Goal: Task Accomplishment & Management: Use online tool/utility

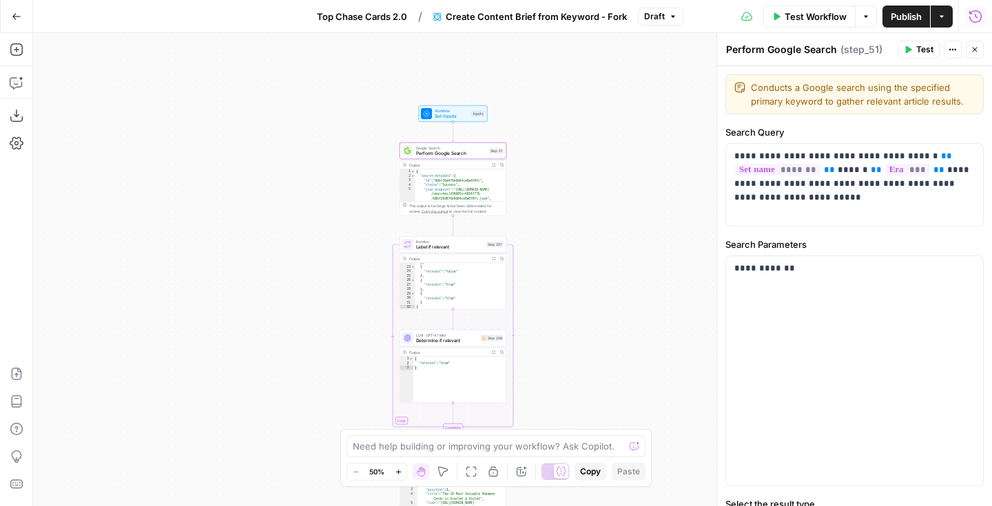
scroll to position [194, 0]
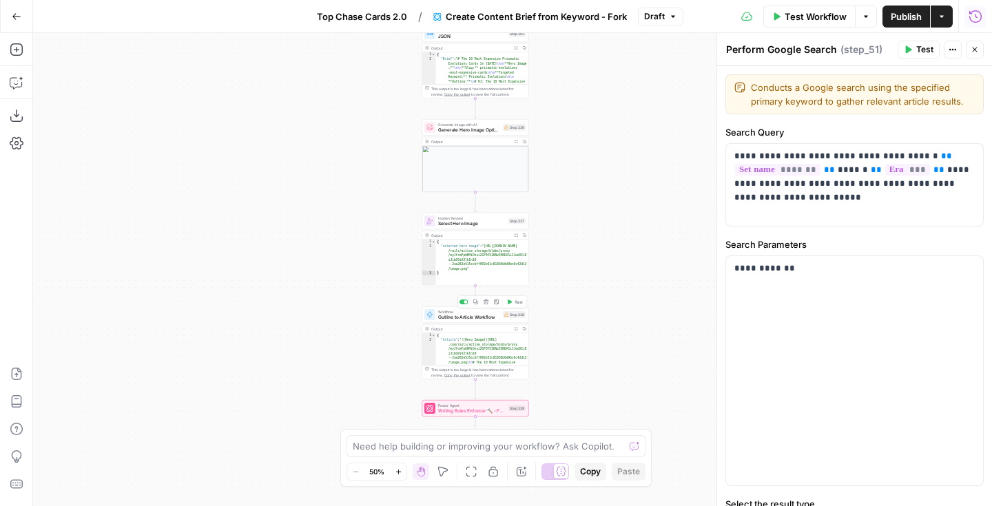
click at [466, 319] on span "Outline to Article Workflow" at bounding box center [469, 317] width 62 height 7
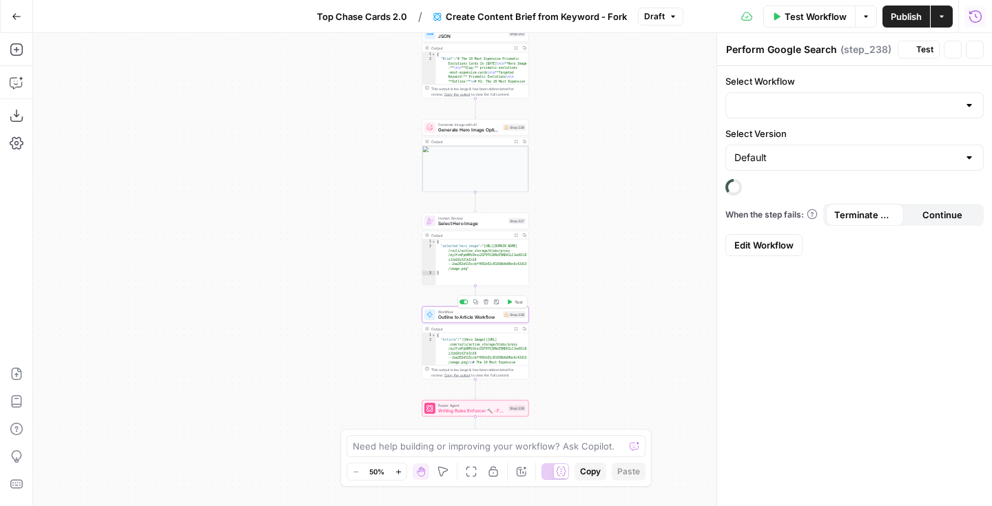
type textarea "Outline to Article Workflow"
type input "Outline to Article - [Shane's Version]"
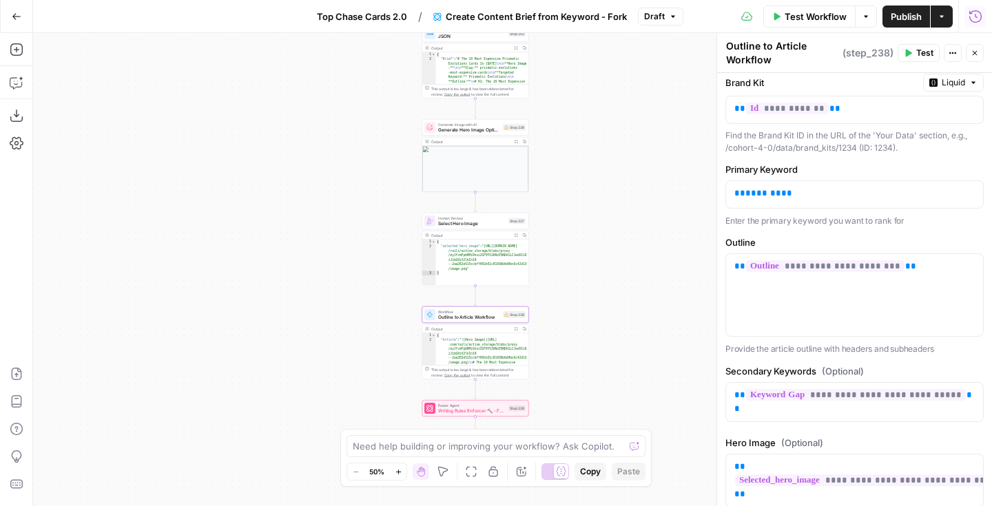
scroll to position [176, 0]
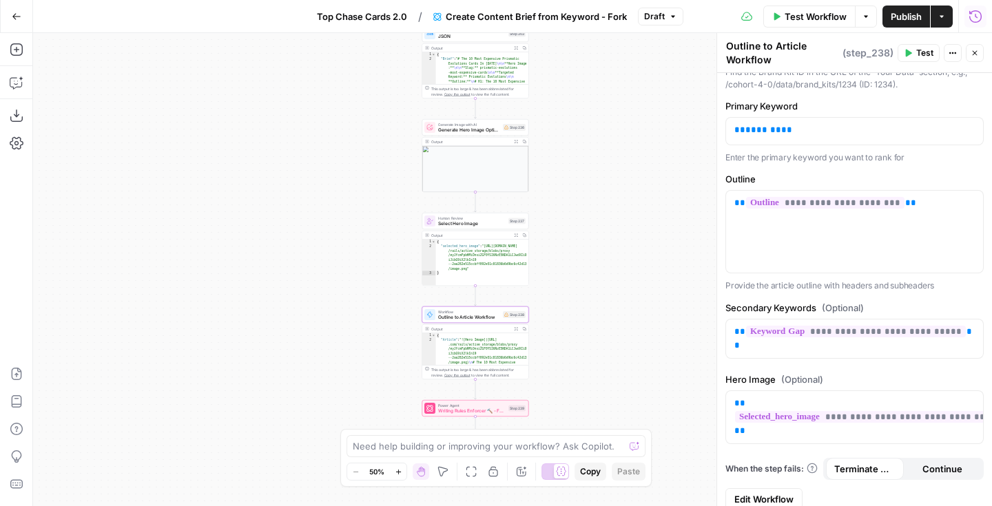
click at [768, 493] on span "Edit Workflow" at bounding box center [763, 500] width 59 height 14
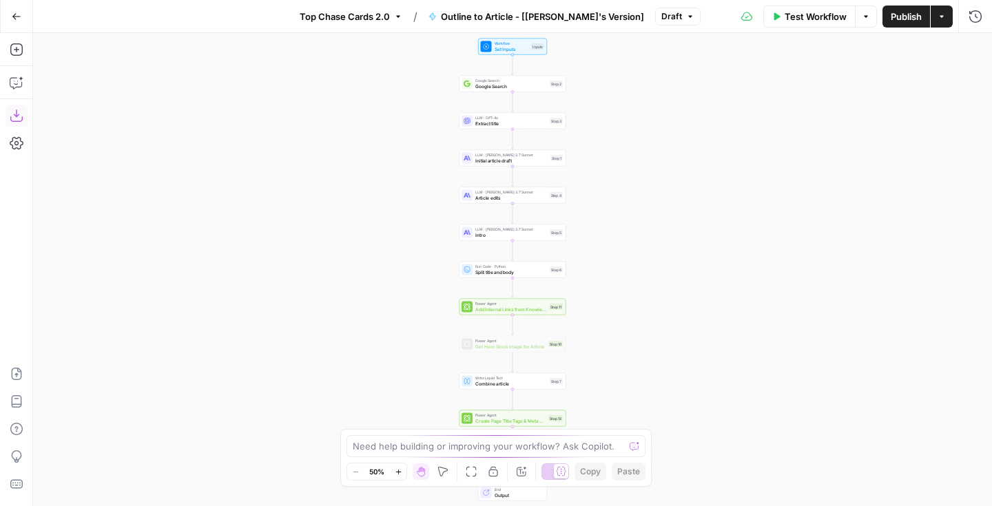
click at [17, 122] on icon "button" at bounding box center [17, 116] width 14 height 14
click at [622, 215] on div "Workflow Set Inputs Inputs Google Search Google Search Step 2 LLM · GPT-4o Extr…" at bounding box center [512, 269] width 959 height 473
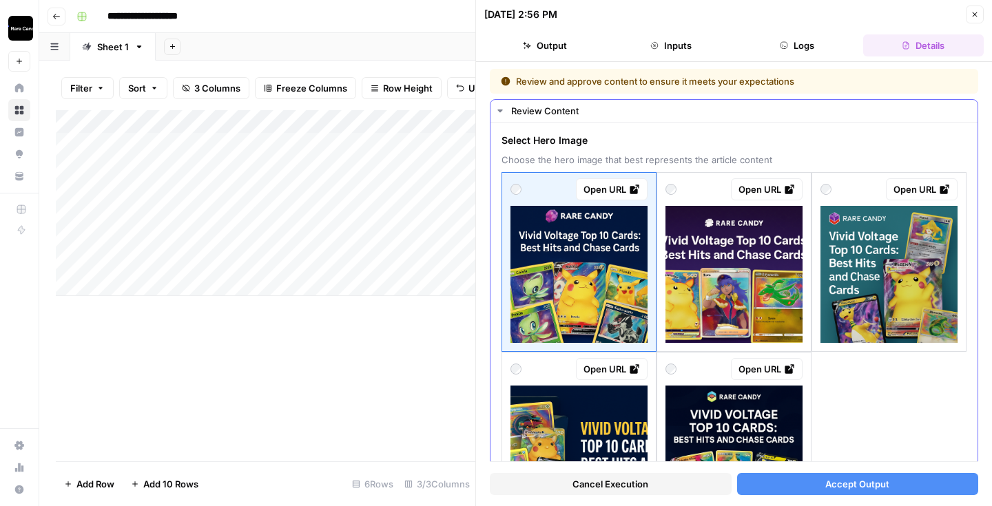
click at [640, 209] on img at bounding box center [579, 274] width 137 height 137
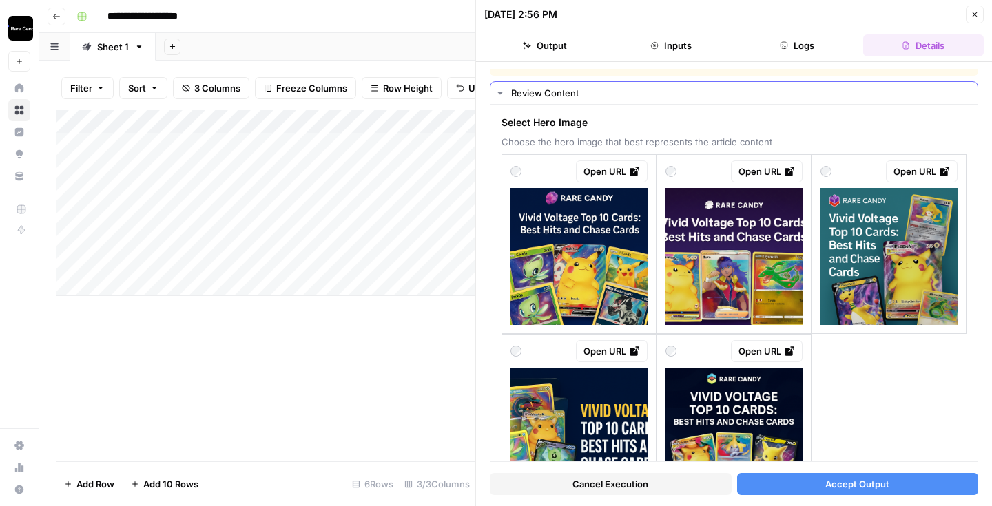
scroll to position [21, 0]
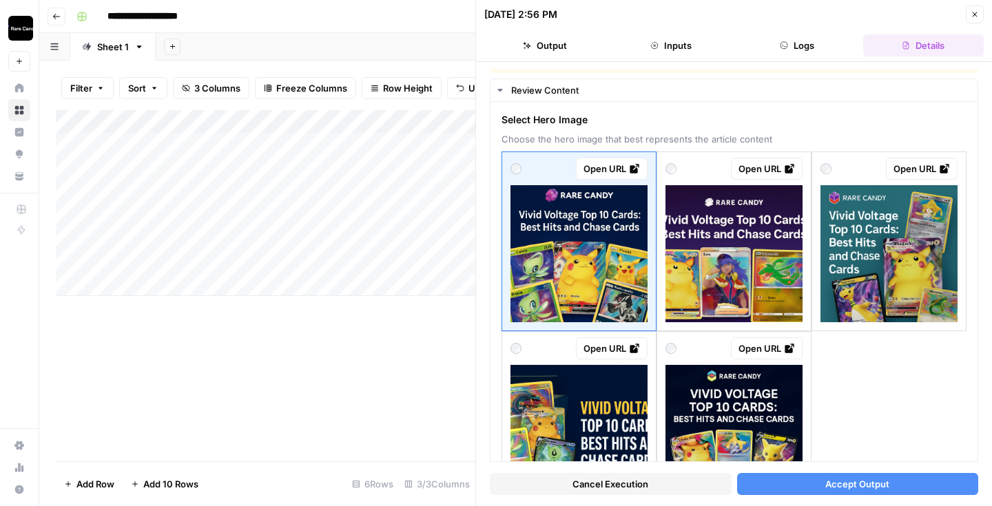
click at [858, 482] on span "Accept Output" at bounding box center [857, 484] width 64 height 14
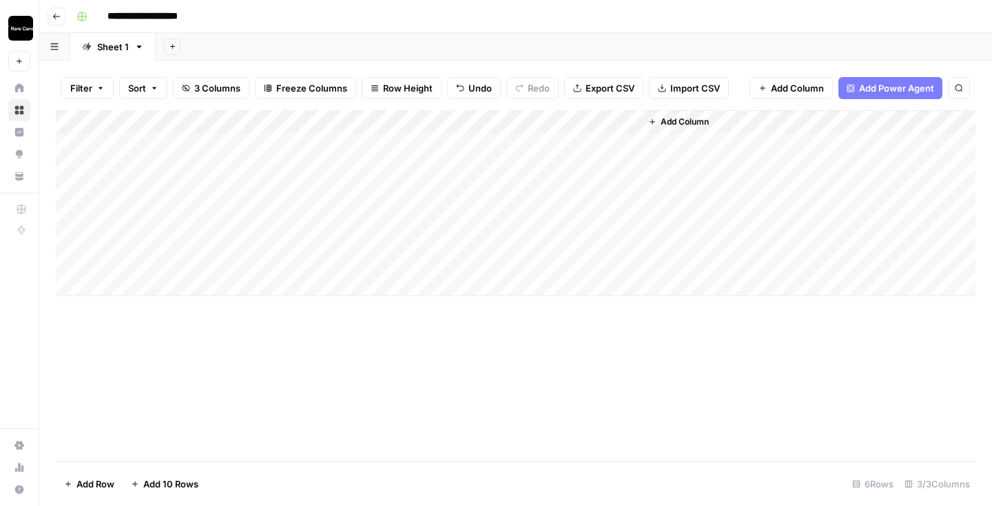
click at [559, 148] on div "Add Column" at bounding box center [516, 203] width 920 height 186
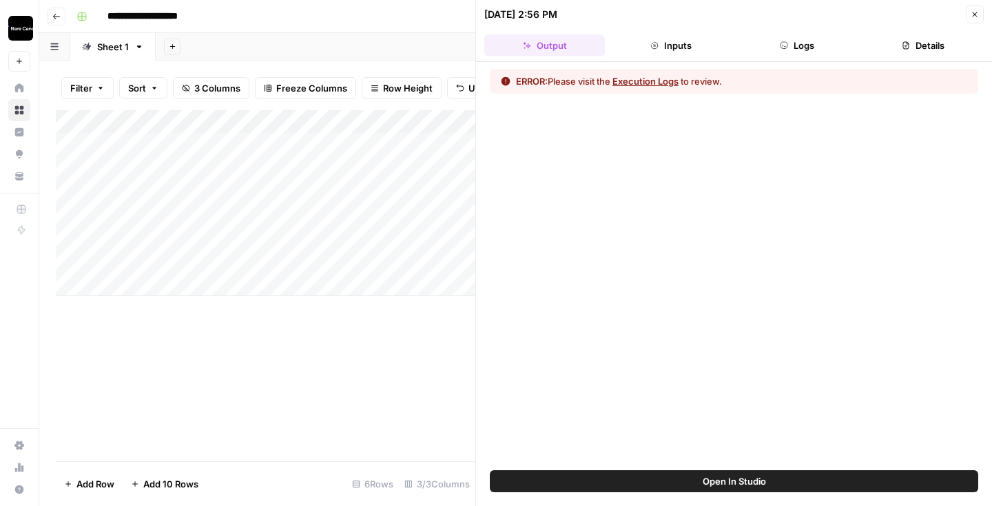
click at [643, 84] on button "Execution Logs" at bounding box center [645, 81] width 66 height 14
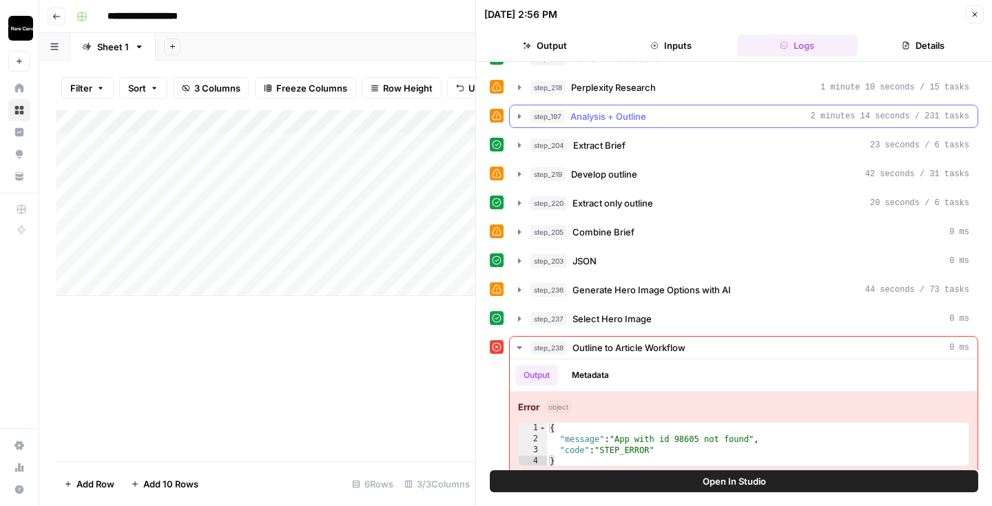
scroll to position [236, 0]
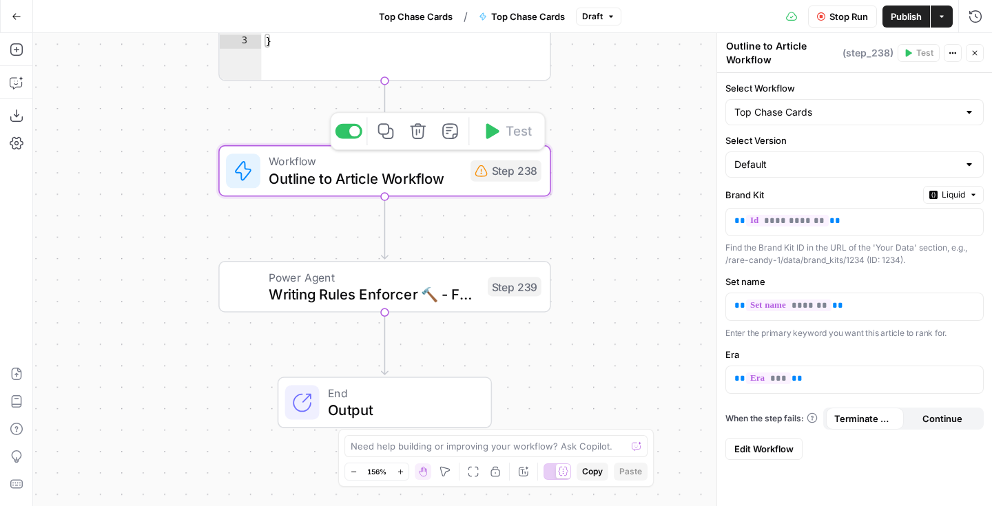
click at [511, 186] on div "Workflow Outline to Article Workflow Step 238 Copy step Delete step Add Note Te…" at bounding box center [384, 171] width 316 height 37
click at [784, 447] on span "Edit Workflow" at bounding box center [763, 449] width 59 height 14
click at [775, 451] on span "Edit Workflow" at bounding box center [763, 449] width 59 height 14
click at [768, 444] on span "Edit Workflow" at bounding box center [763, 449] width 59 height 14
click at [956, 193] on span "Liquid" at bounding box center [953, 195] width 23 height 12
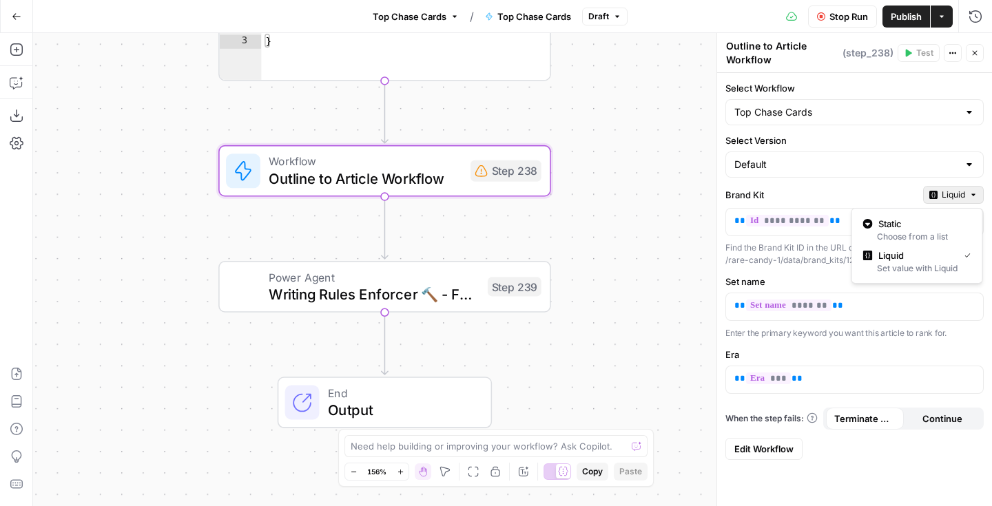
click at [957, 189] on span "Liquid" at bounding box center [953, 195] width 23 height 12
click at [752, 451] on span "Edit Workflow" at bounding box center [763, 449] width 59 height 14
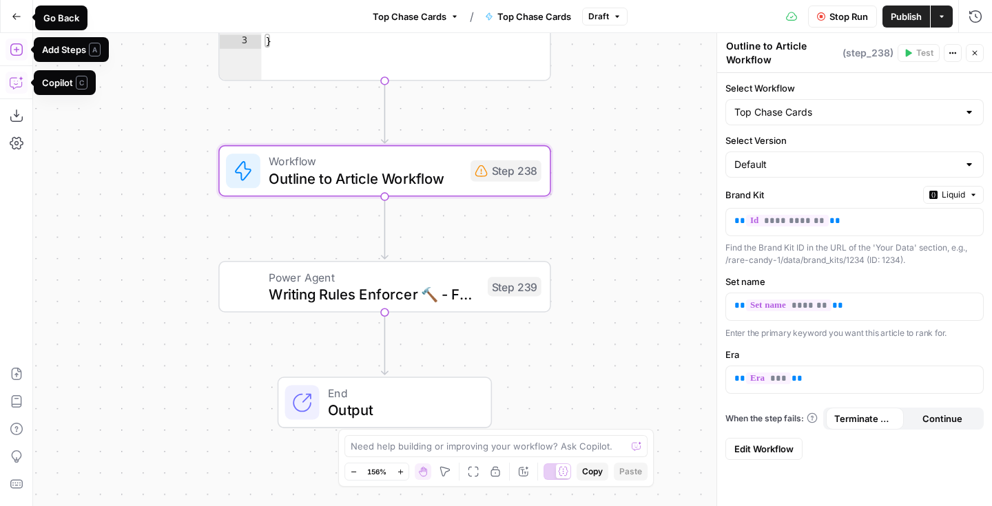
click at [14, 22] on button "Go Back" at bounding box center [16, 16] width 25 height 25
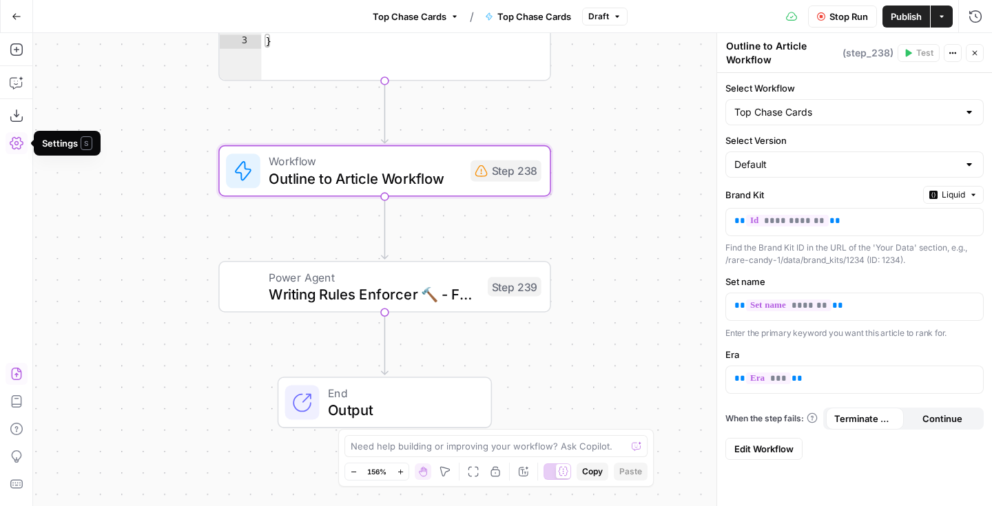
click at [17, 373] on icon "button" at bounding box center [16, 374] width 10 height 12
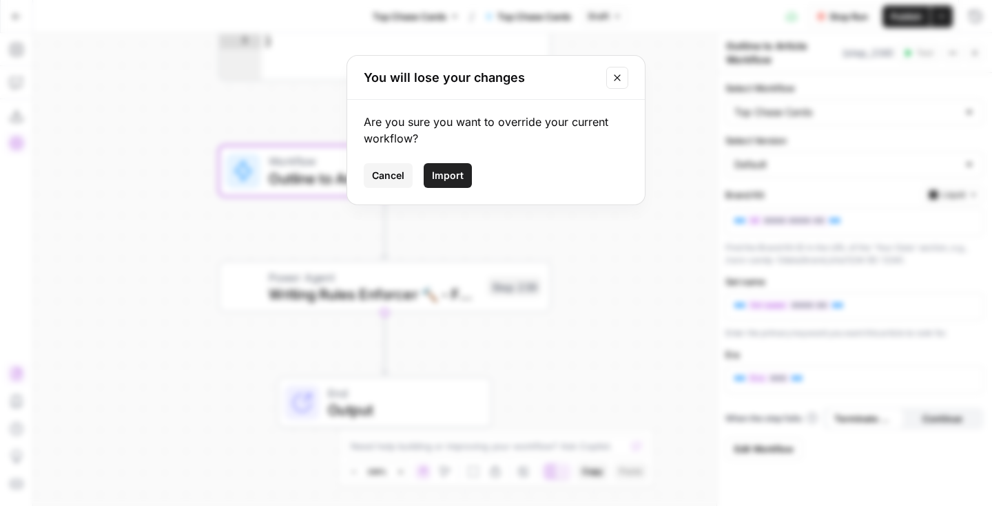
click at [398, 176] on span "Cancel" at bounding box center [388, 176] width 32 height 14
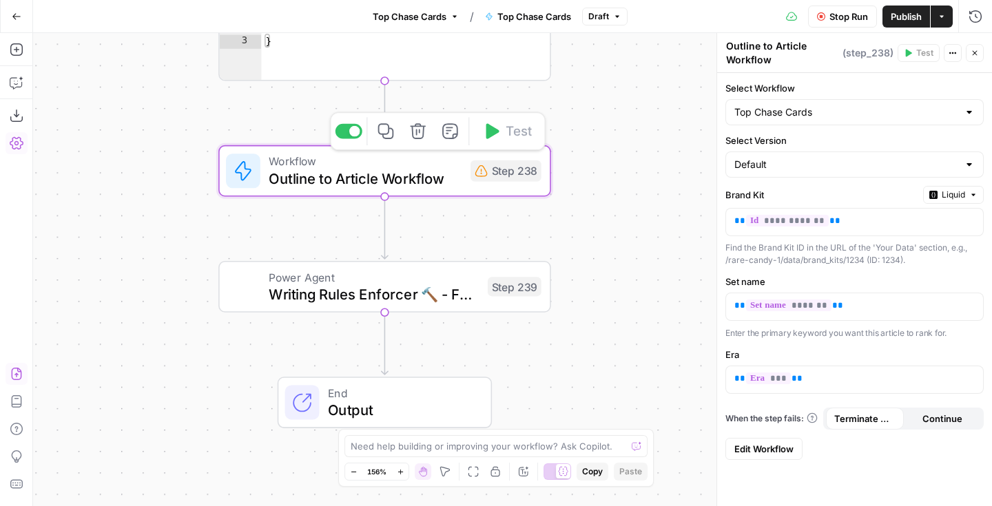
click at [400, 176] on span "Outline to Article Workflow" at bounding box center [365, 178] width 193 height 21
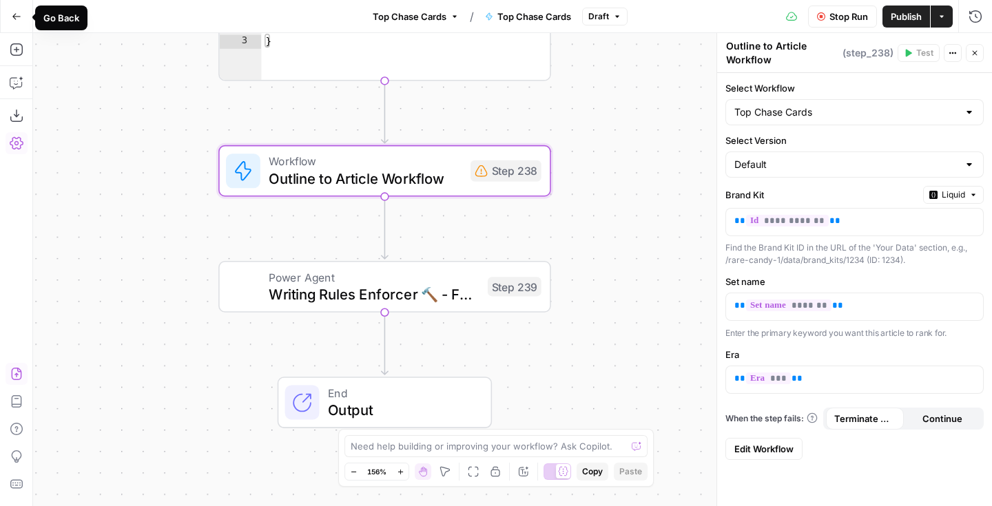
click at [17, 19] on icon "button" at bounding box center [17, 17] width 10 height 10
click at [14, 15] on icon "button" at bounding box center [17, 17] width 10 height 10
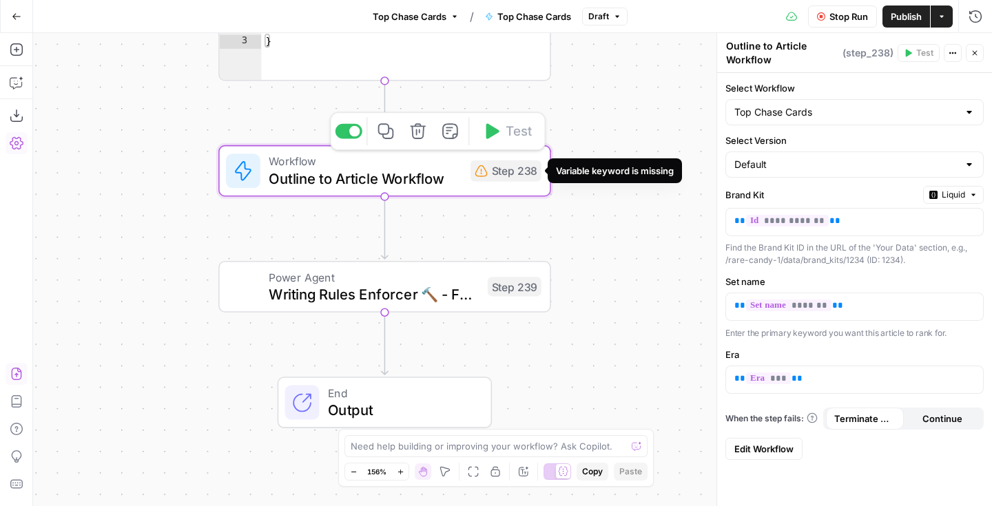
click at [523, 171] on div "Step 238" at bounding box center [506, 171] width 71 height 21
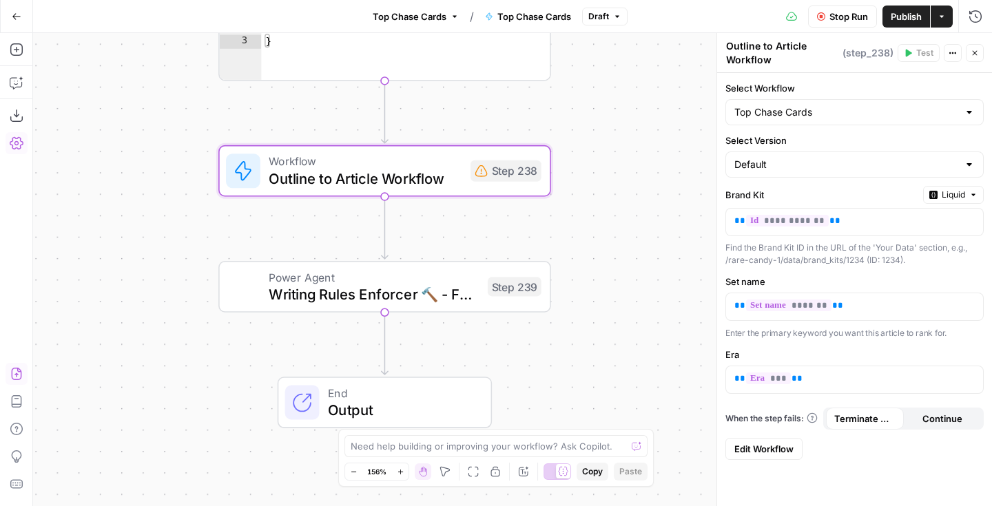
click at [951, 52] on icon "button" at bounding box center [953, 53] width 8 height 8
click at [769, 453] on span "Edit Workflow" at bounding box center [763, 449] width 59 height 14
click at [513, 182] on div "Workflow Outline to Article Workflow Step 238 Copy step Delete step Add Note Te…" at bounding box center [384, 171] width 316 height 37
click at [10, 88] on icon "button" at bounding box center [17, 83] width 14 height 14
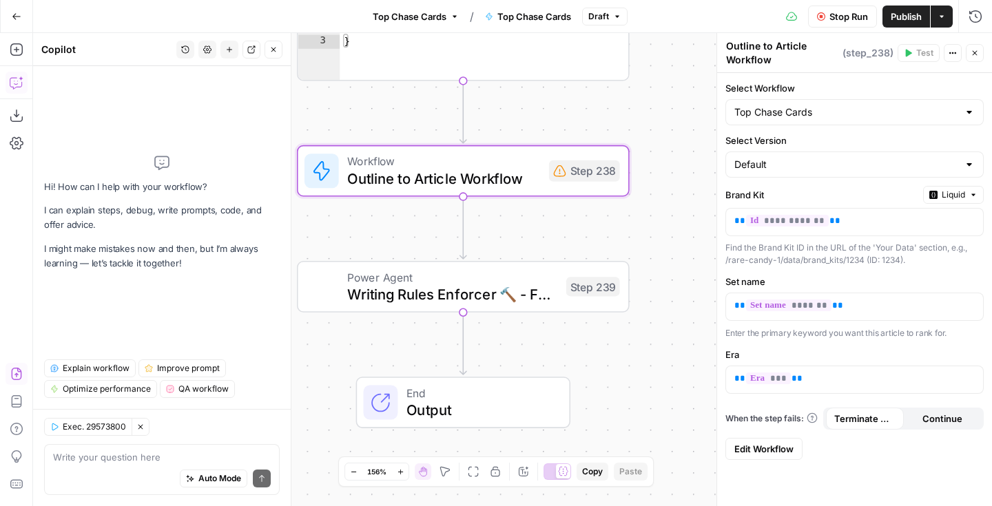
click at [90, 475] on div "Auto Mode Send" at bounding box center [162, 479] width 218 height 30
type textarea "Why can't I edit the workflow for step 238"
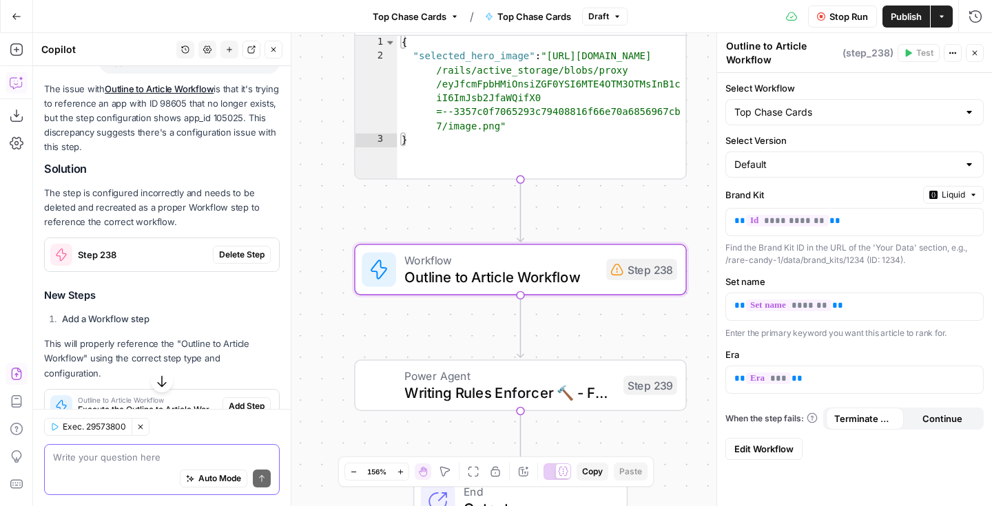
scroll to position [143, 0]
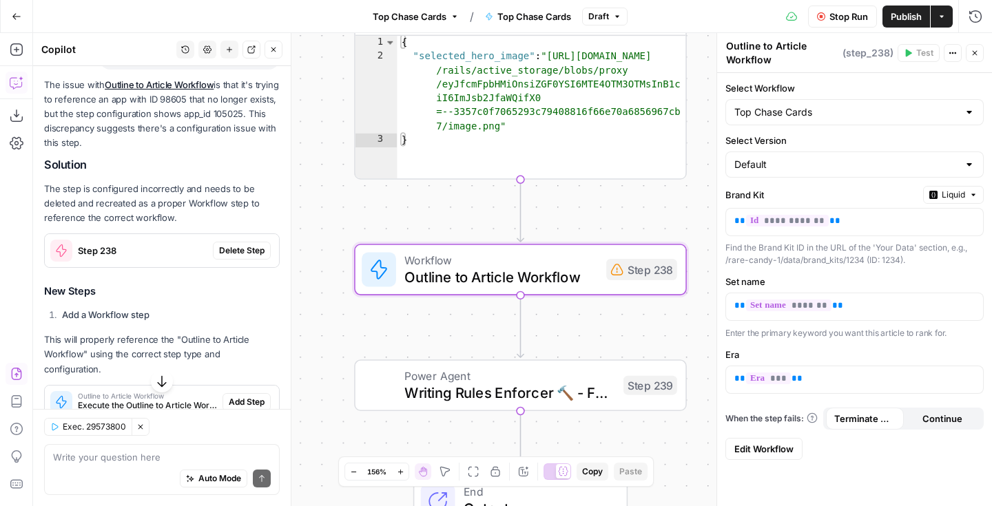
click at [243, 253] on span "Delete Step" at bounding box center [241, 251] width 45 height 12
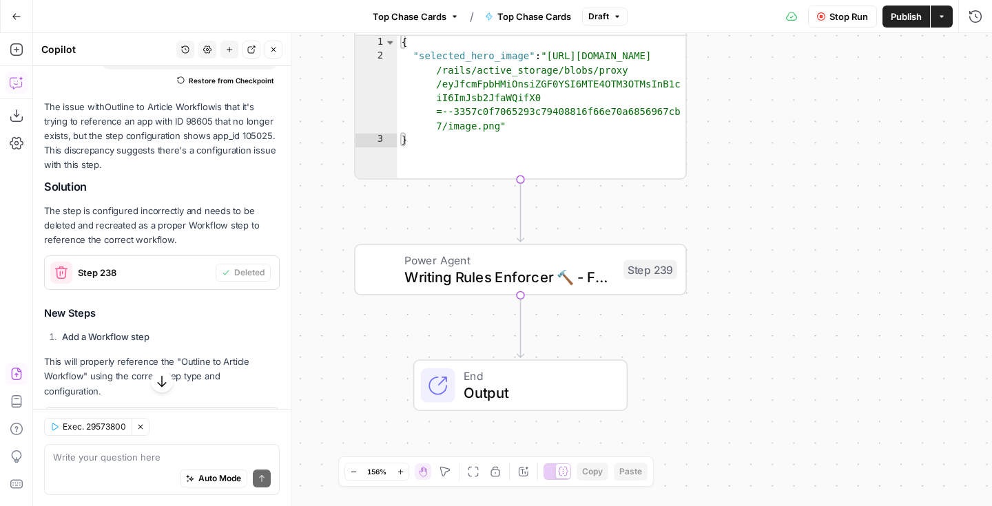
scroll to position [243, 0]
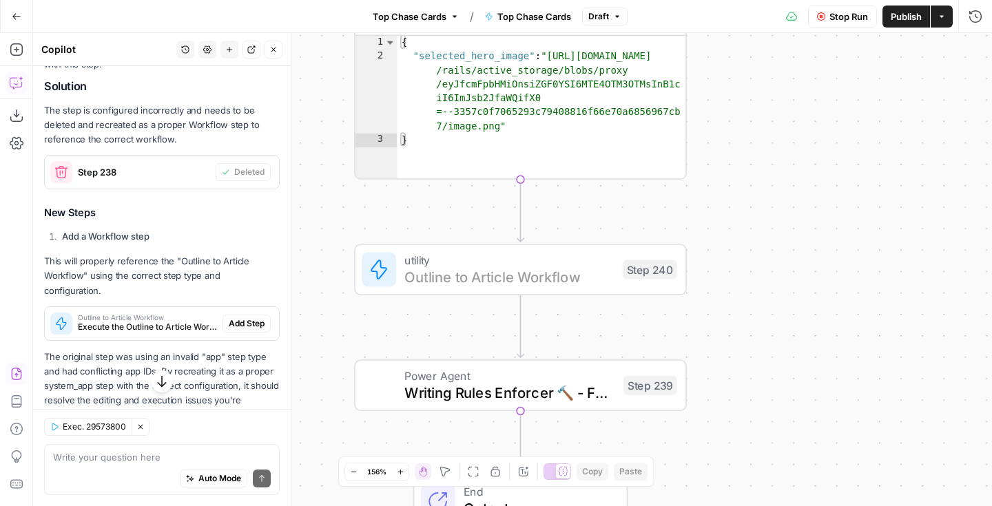
click at [238, 318] on span "Add Step" at bounding box center [247, 324] width 36 height 12
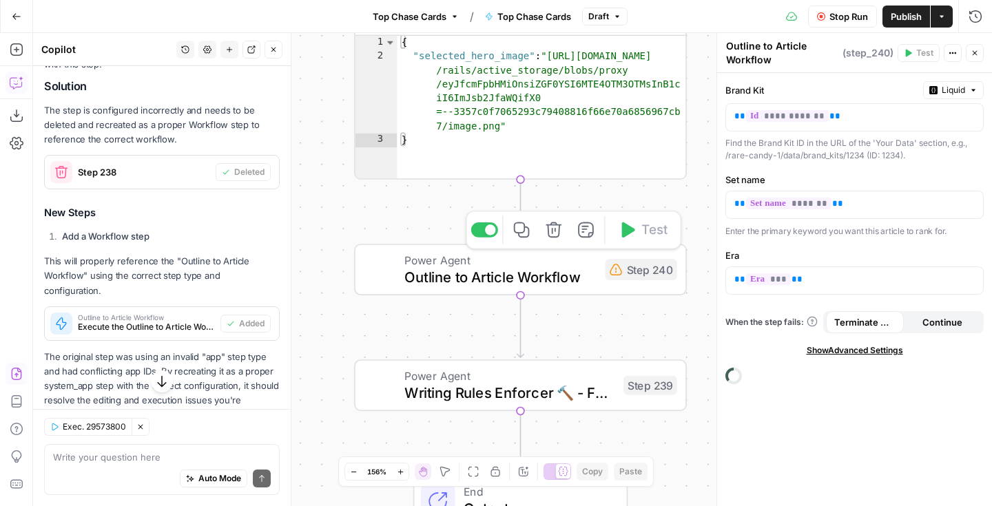
click at [552, 288] on div "Power Agent Outline to Article Workflow Step 240 Copy step Delete step Add Note…" at bounding box center [520, 270] width 333 height 52
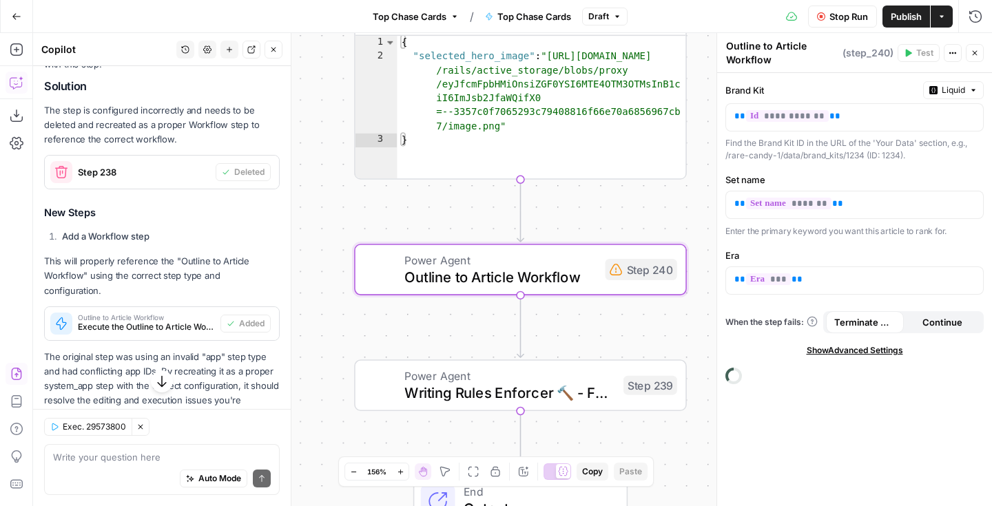
click at [838, 16] on span "Stop Run" at bounding box center [849, 17] width 39 height 14
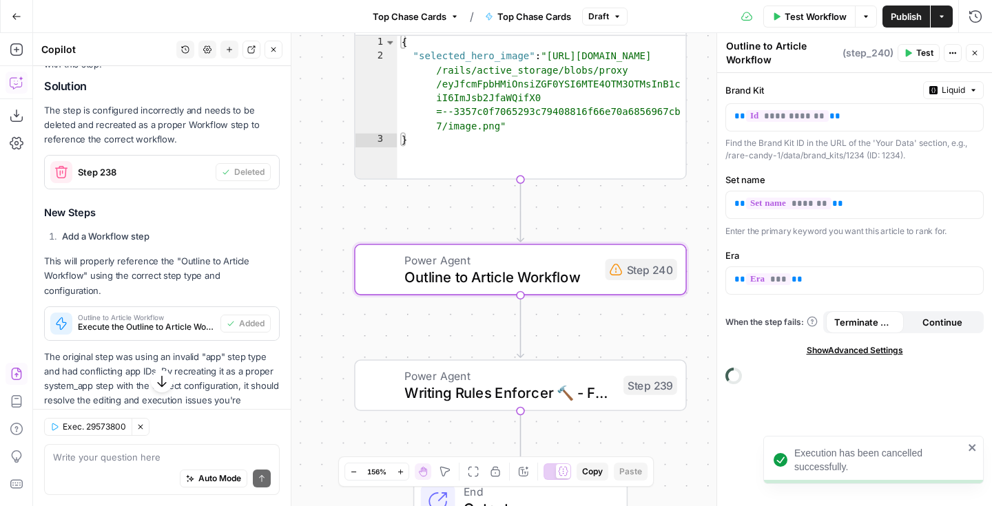
click at [504, 402] on span "Writing Rules Enforcer 🔨 - Fork" at bounding box center [509, 392] width 210 height 21
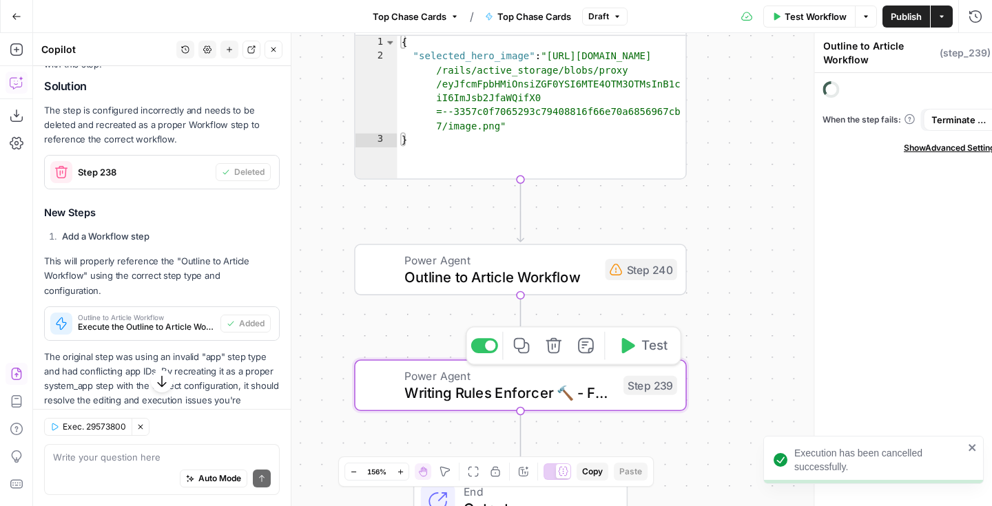
type textarea "Writing Rules Enforcer 🔨 - Fork"
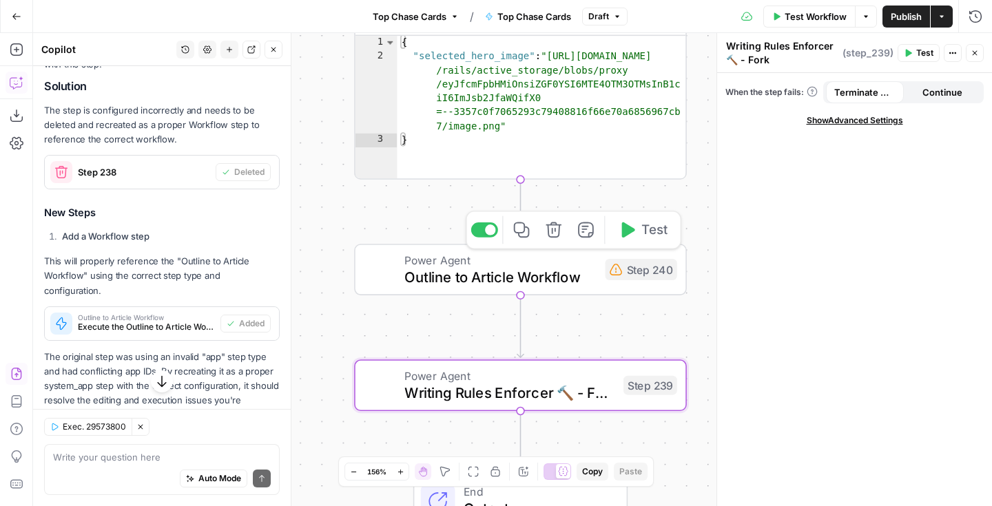
click at [530, 284] on span "Outline to Article Workflow" at bounding box center [500, 277] width 192 height 21
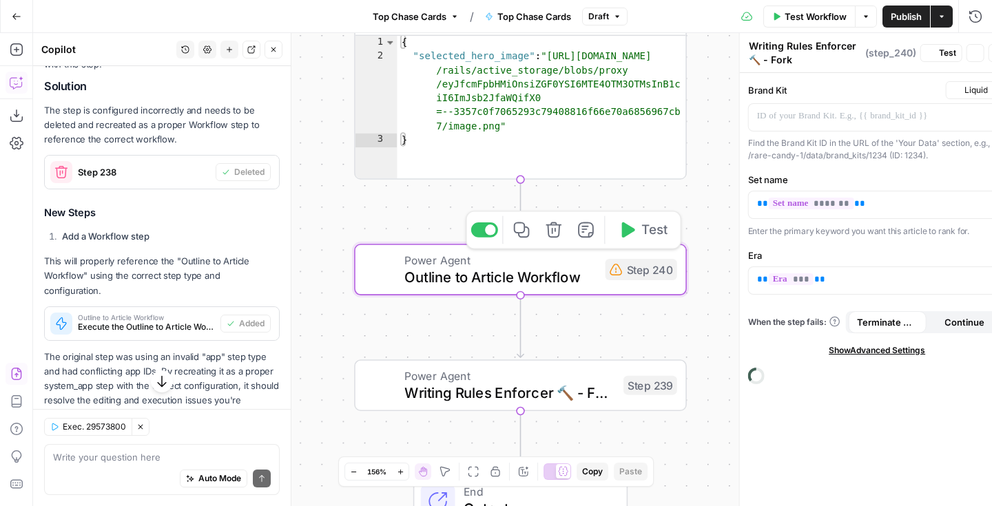
type textarea "Outline to Article Workflow"
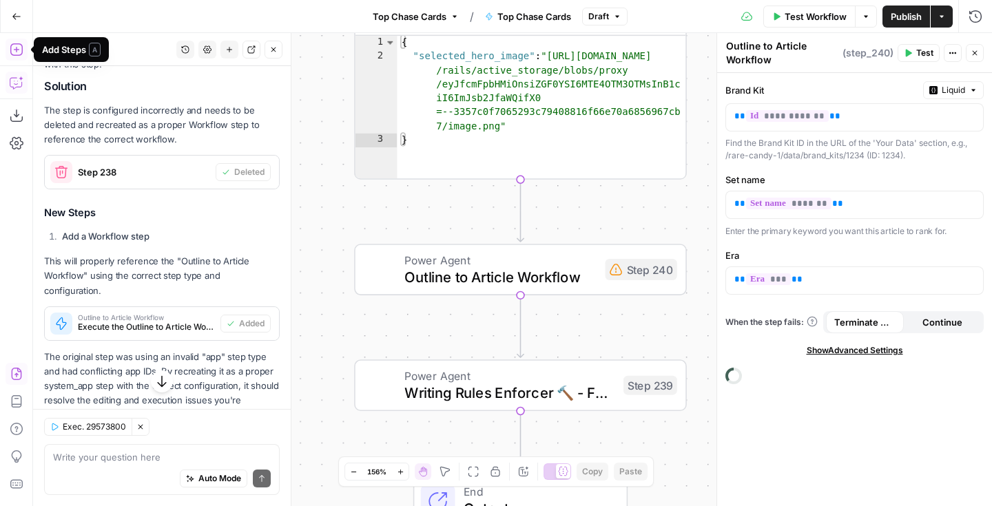
click at [13, 50] on icon "button" at bounding box center [16, 49] width 12 height 12
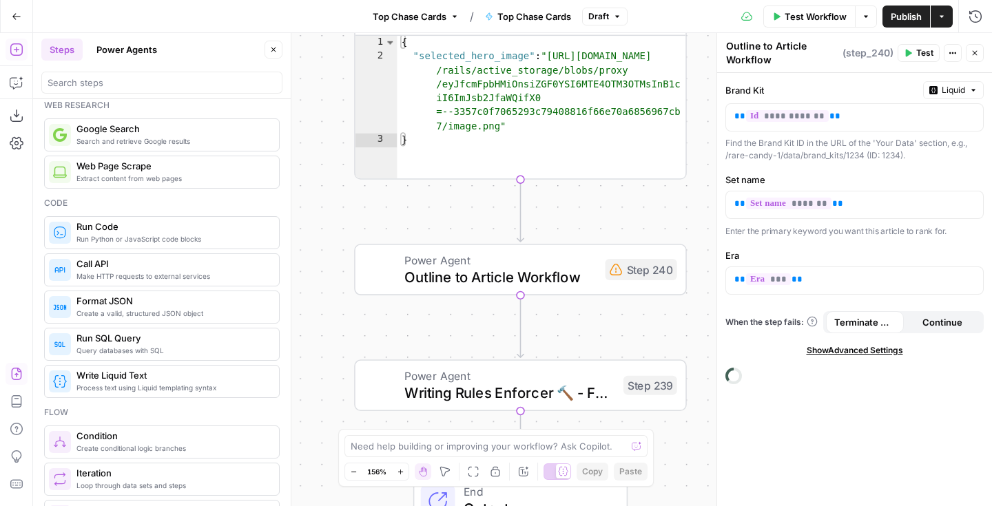
scroll to position [0, 0]
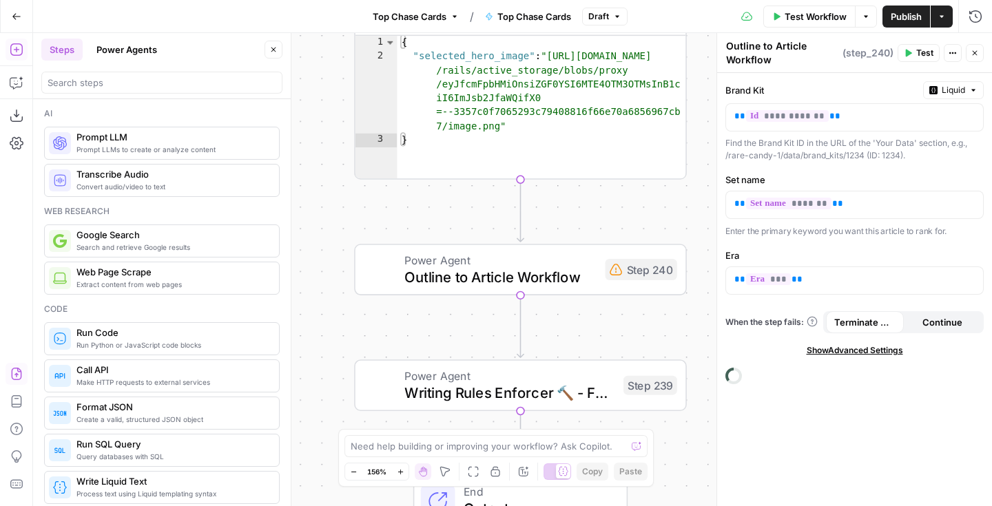
click at [140, 44] on button "Power Agents" at bounding box center [126, 50] width 77 height 22
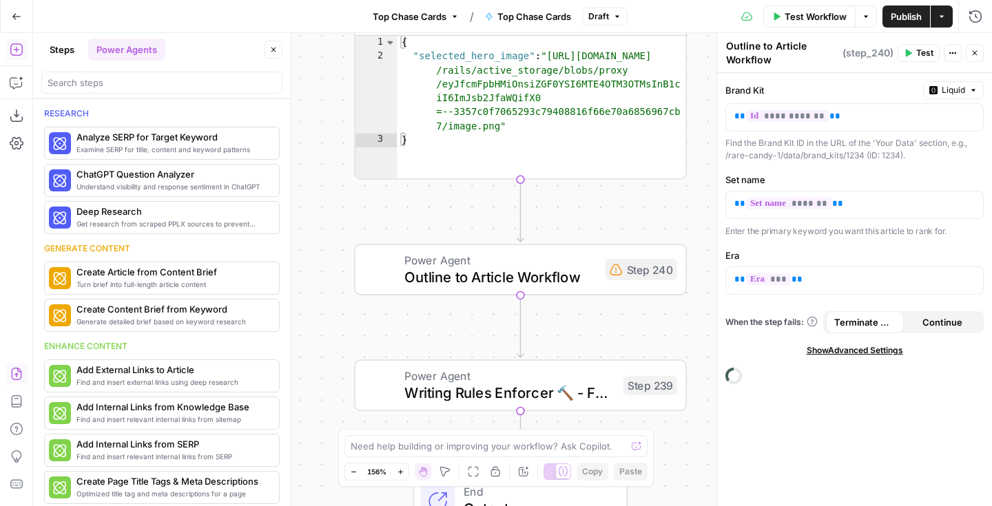
click at [57, 58] on button "Steps" at bounding box center [61, 50] width 41 height 22
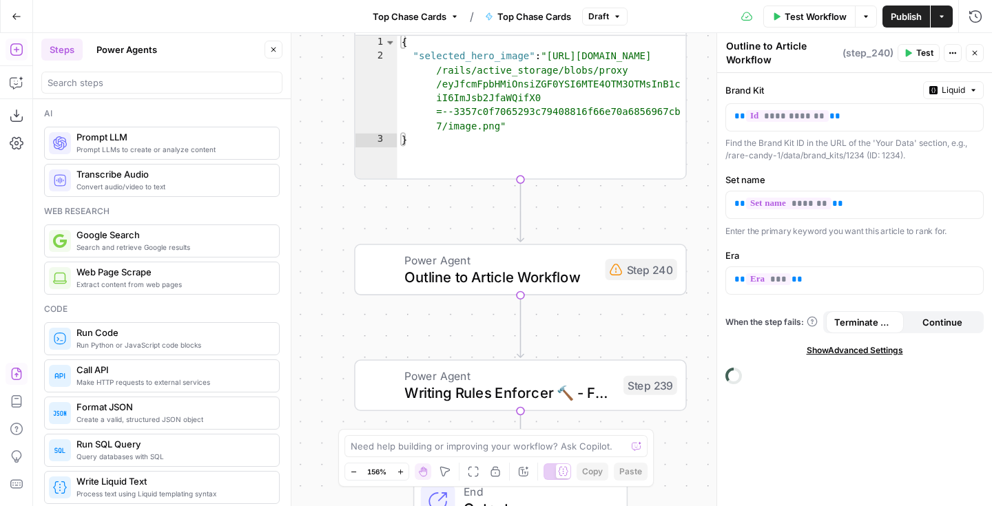
click at [489, 265] on span "Power Agent" at bounding box center [500, 259] width 192 height 17
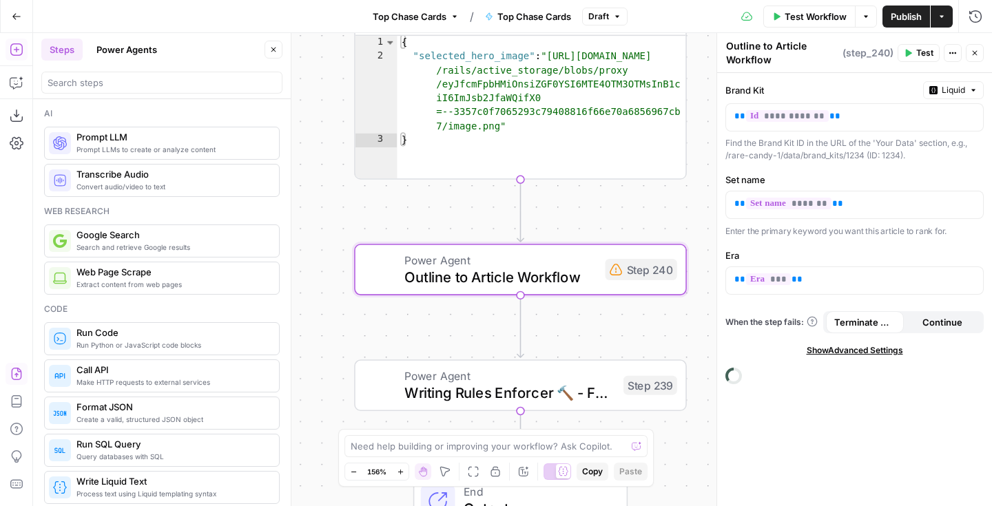
click at [735, 380] on icon at bounding box center [733, 375] width 23 height 23
click at [971, 59] on button "Close" at bounding box center [975, 53] width 18 height 18
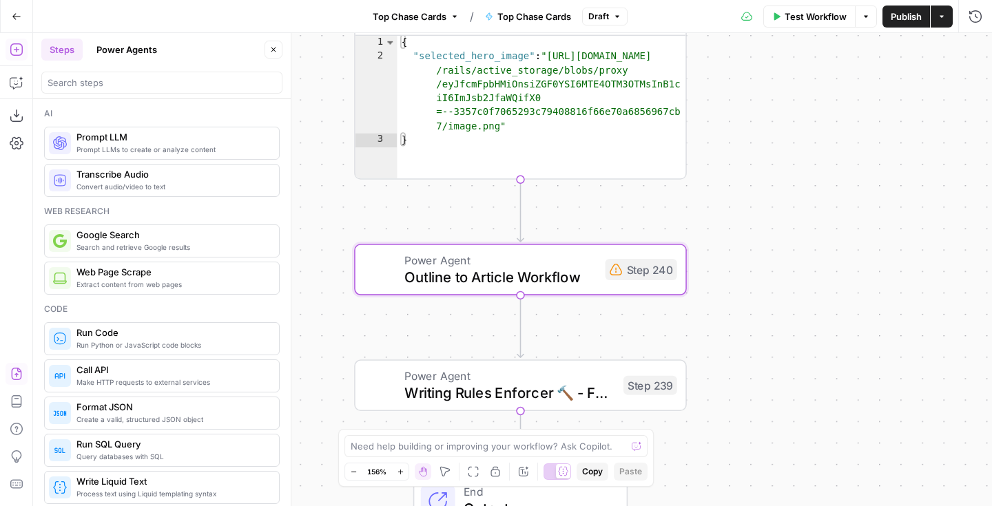
click at [577, 400] on span "Writing Rules Enforcer 🔨 - Fork" at bounding box center [509, 392] width 210 height 21
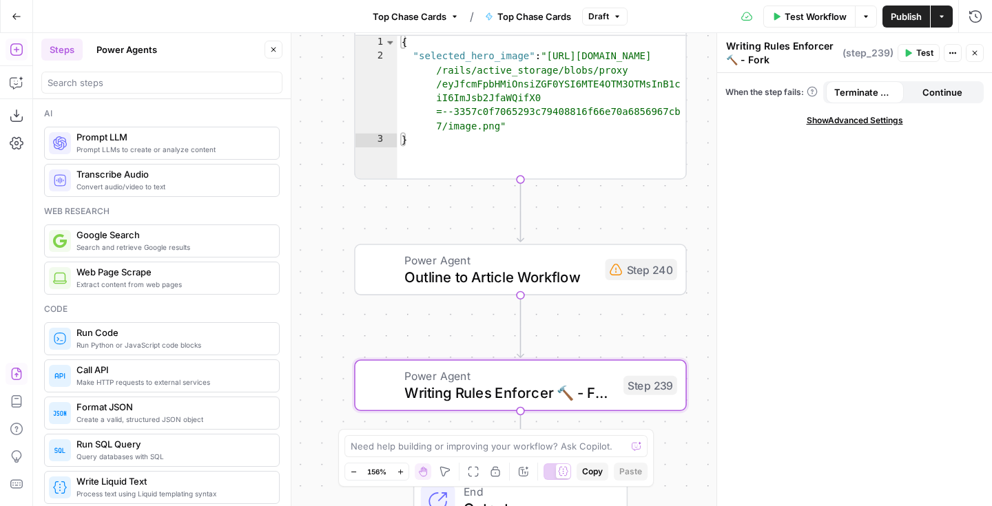
click at [555, 280] on span "Outline to Article Workflow" at bounding box center [500, 277] width 192 height 21
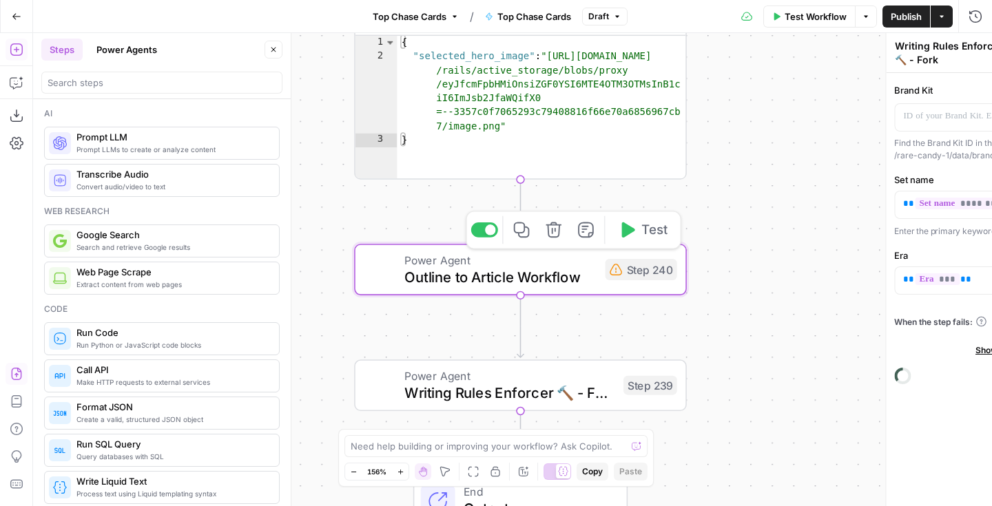
type textarea "Outline to Article Workflow"
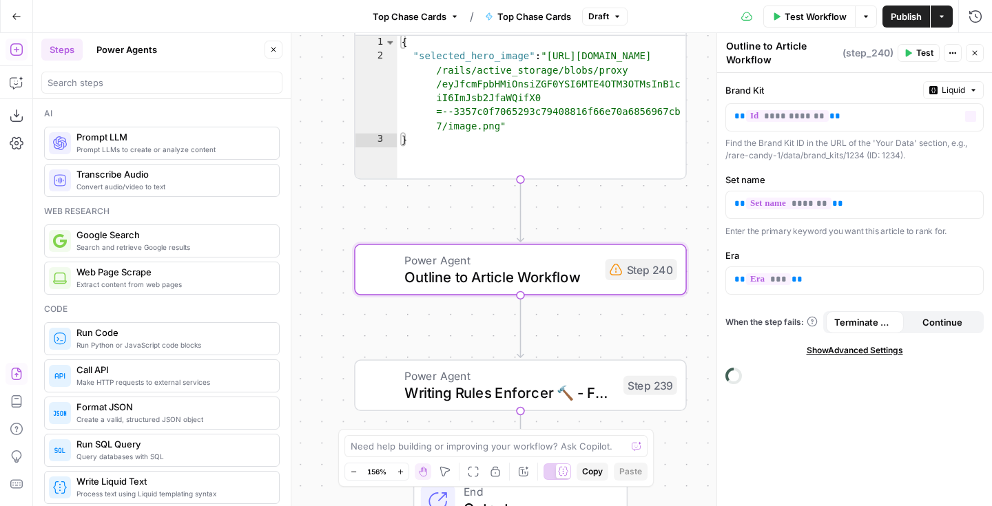
click at [956, 53] on span "Actions" at bounding box center [956, 53] width 1 height 1
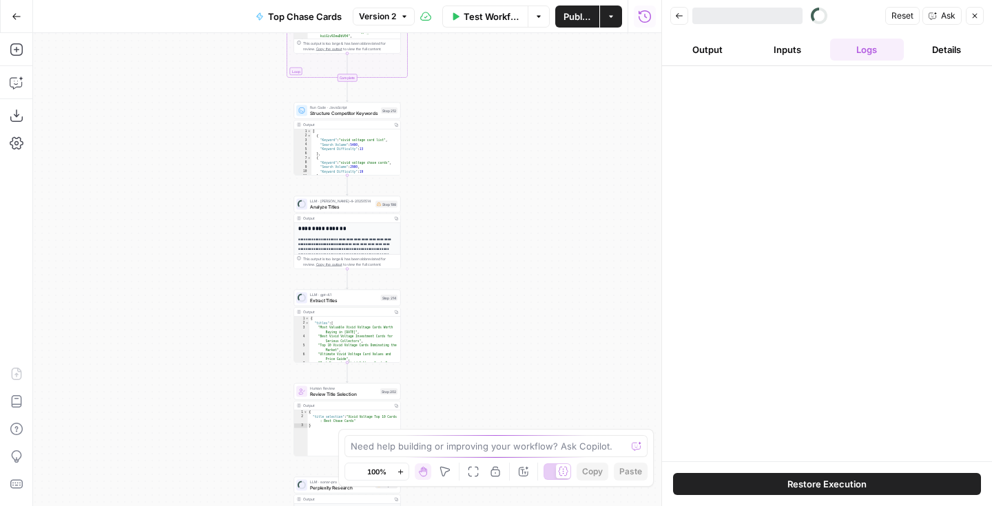
click at [453, 130] on div "Workflow Set Inputs Inputs Google Search Perform Google Search Step 51 Output C…" at bounding box center [347, 269] width 628 height 473
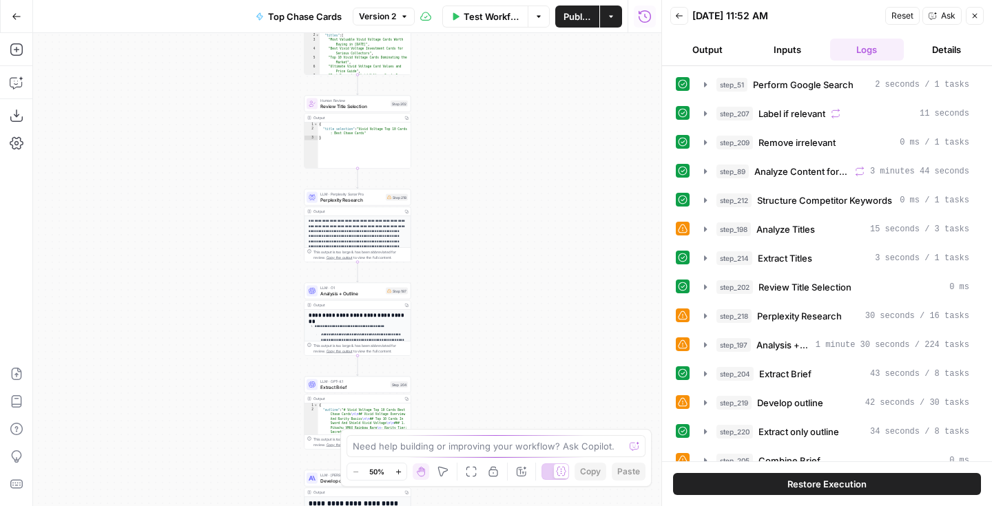
click at [415, 163] on div "Workflow Set Inputs Inputs Google Search Perform Google Search Step 51 Output C…" at bounding box center [347, 269] width 628 height 473
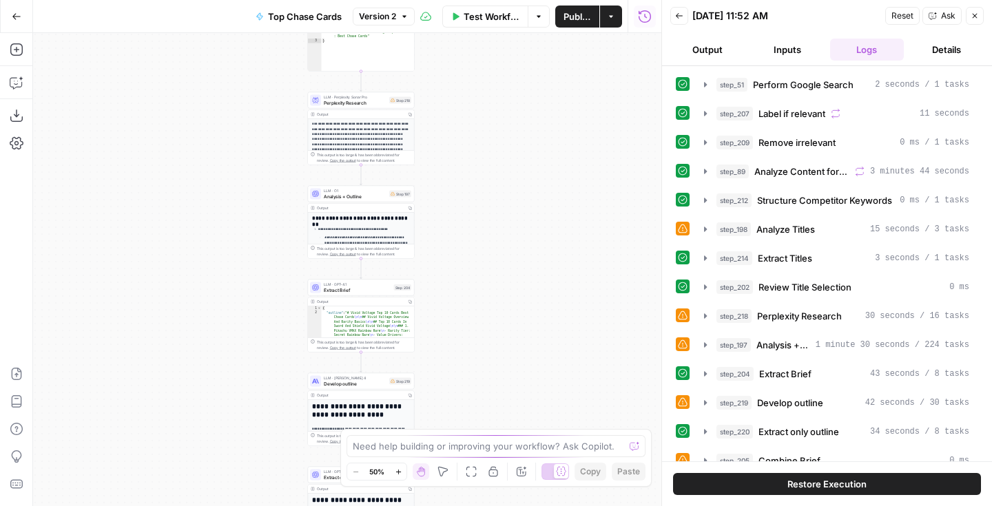
drag, startPoint x: 440, startPoint y: 234, endPoint x: 450, endPoint y: 117, distance: 116.8
click at [450, 117] on div "Workflow Set Inputs Inputs Google Search Perform Google Search Step 51 Output C…" at bounding box center [347, 269] width 628 height 473
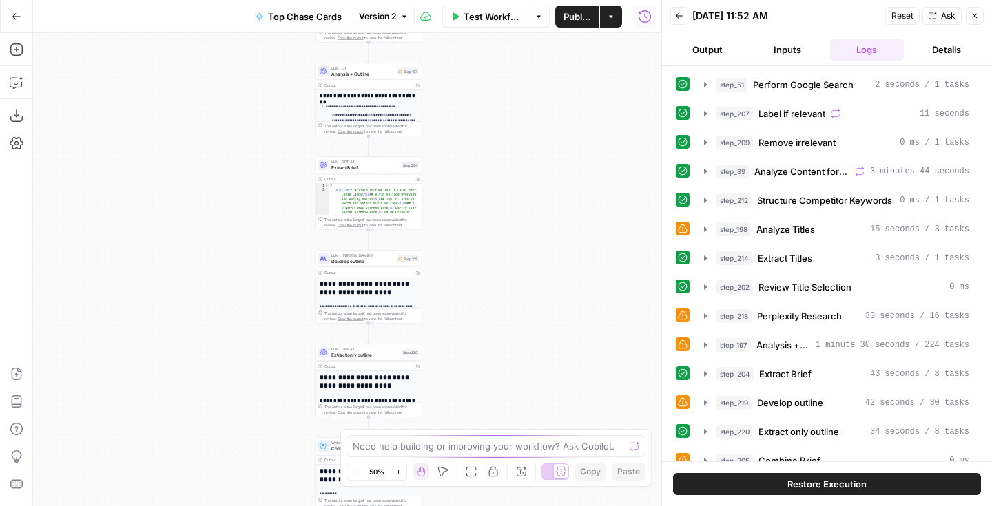
drag, startPoint x: 473, startPoint y: 350, endPoint x: 473, endPoint y: 187, distance: 162.6
click at [473, 187] on div "Workflow Set Inputs Inputs Google Search Perform Google Search Step 51 Output C…" at bounding box center [347, 269] width 628 height 473
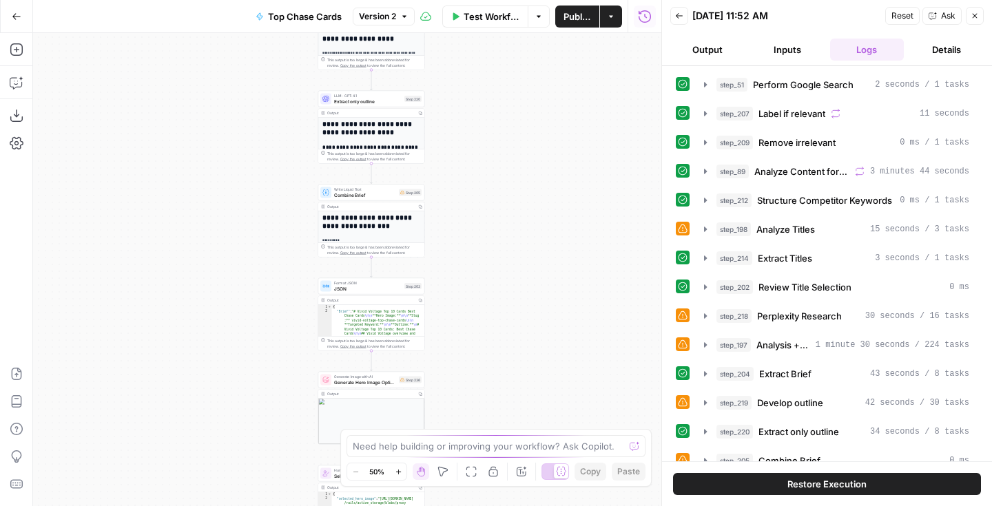
drag, startPoint x: 477, startPoint y: 273, endPoint x: 480, endPoint y: 84, distance: 188.8
click at [480, 84] on div "Workflow Set Inputs Inputs Google Search Perform Google Search Step 51 Output C…" at bounding box center [347, 269] width 628 height 473
drag, startPoint x: 462, startPoint y: 300, endPoint x: 462, endPoint y: 185, distance: 115.1
click at [462, 185] on div "Workflow Set Inputs Inputs Google Search Perform Google Search Step 51 Output C…" at bounding box center [347, 269] width 628 height 473
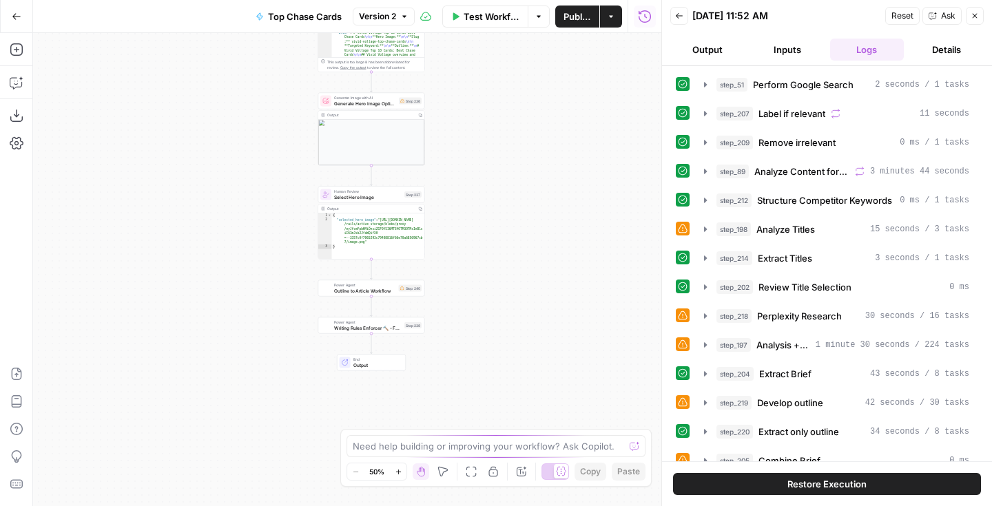
drag, startPoint x: 477, startPoint y: 353, endPoint x: 477, endPoint y: 189, distance: 163.3
click at [477, 189] on div "Workflow Set Inputs Inputs Google Search Perform Google Search Step 51 Output C…" at bounding box center [347, 269] width 628 height 473
click at [377, 292] on span "Outline to Article Workflow" at bounding box center [365, 290] width 62 height 7
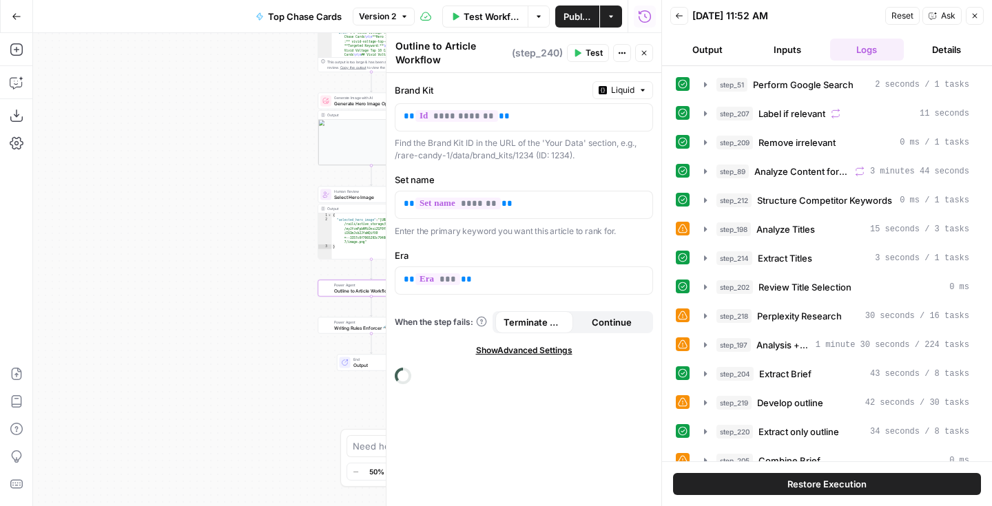
scroll to position [254, 0]
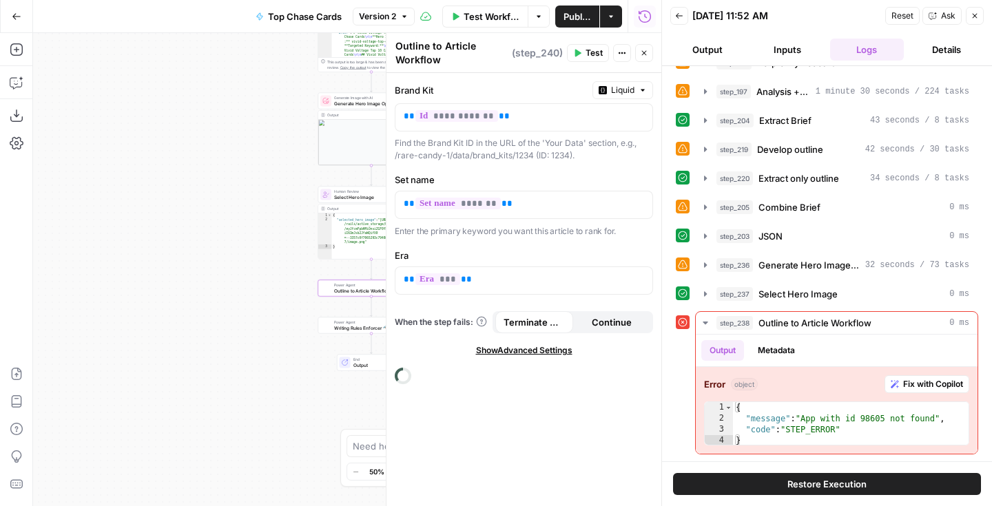
click at [739, 483] on button "Restore Execution" at bounding box center [827, 484] width 308 height 22
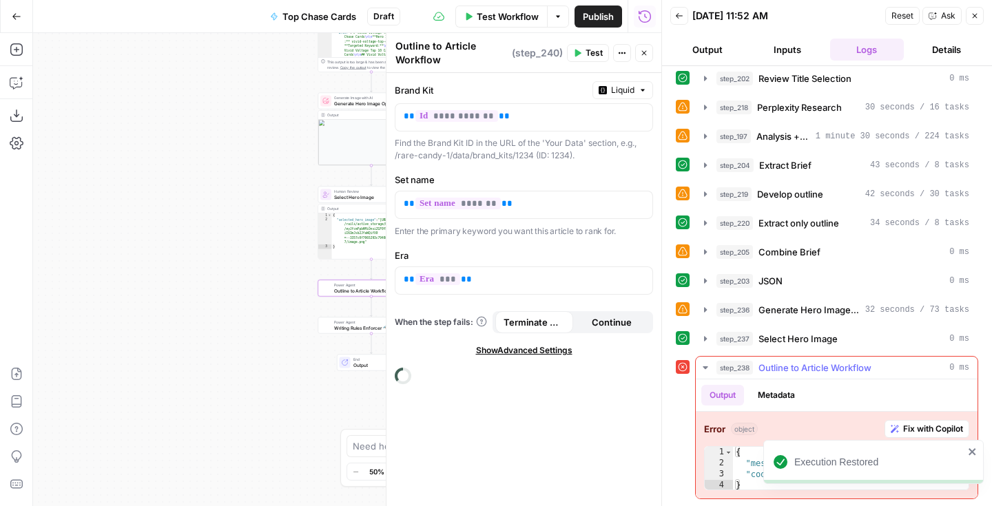
scroll to position [209, 0]
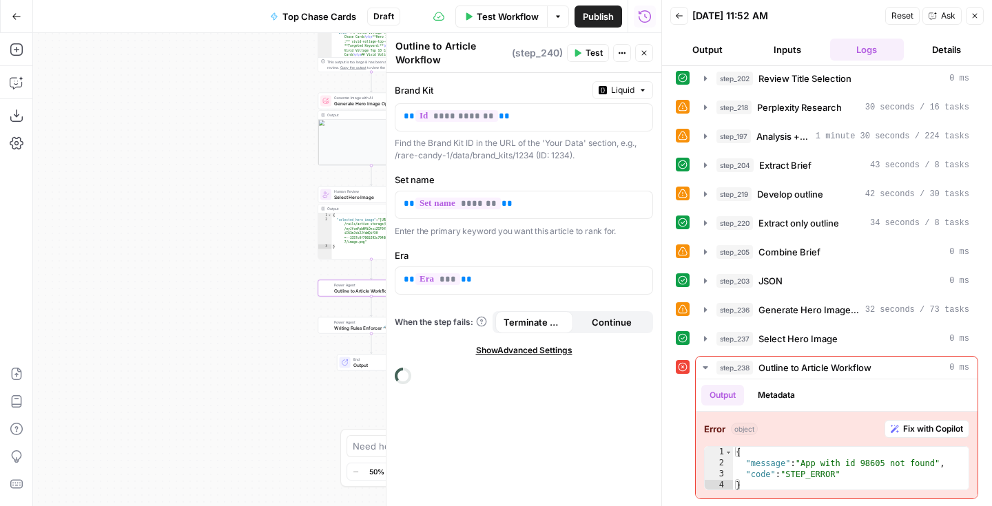
click at [484, 351] on span "Show Advanced Settings" at bounding box center [524, 350] width 96 height 12
click at [484, 351] on span "Hide Advanced Settings" at bounding box center [523, 350] width 93 height 12
click at [402, 374] on icon at bounding box center [403, 376] width 20 height 20
click at [402, 374] on icon at bounding box center [402, 375] width 23 height 23
click at [402, 374] on icon at bounding box center [403, 376] width 17 height 17
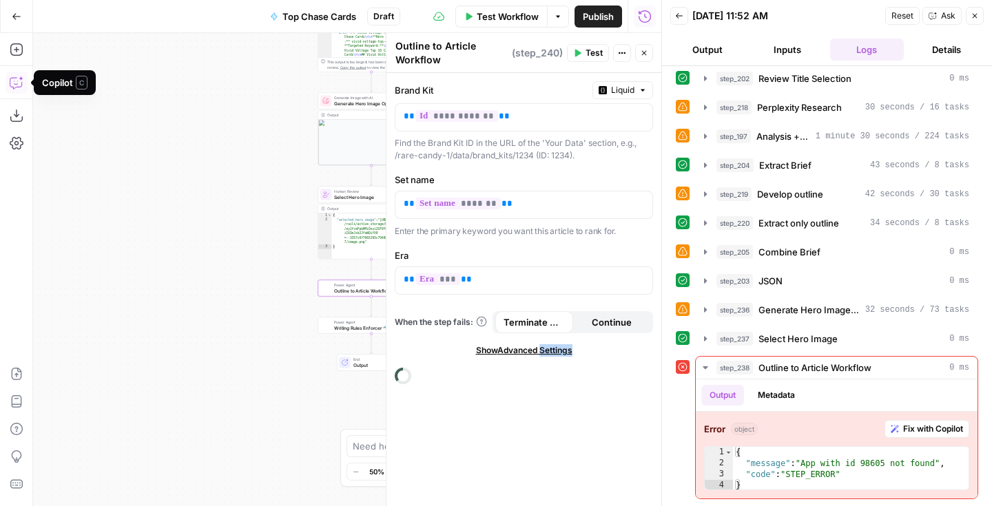
click at [14, 84] on icon "button" at bounding box center [15, 84] width 3 height 1
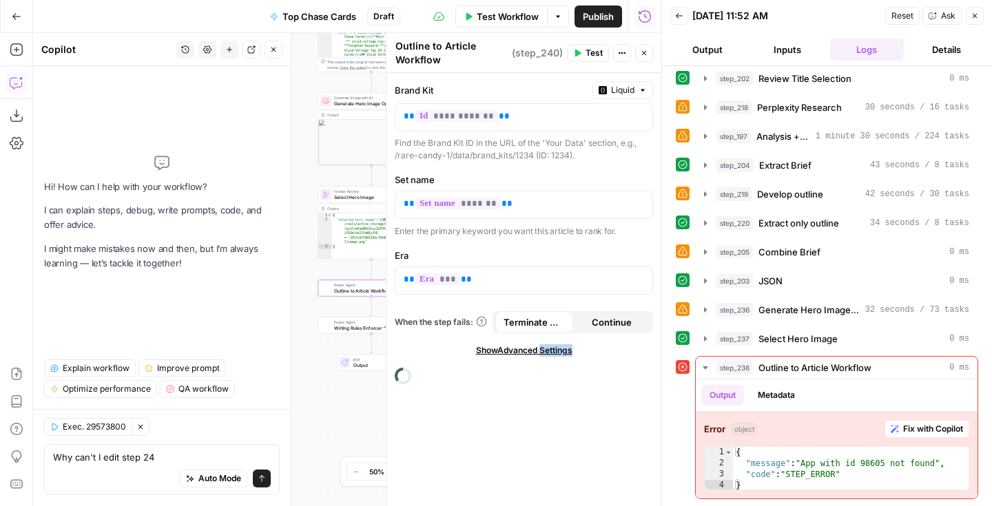
type textarea "Why can't I edit step 240"
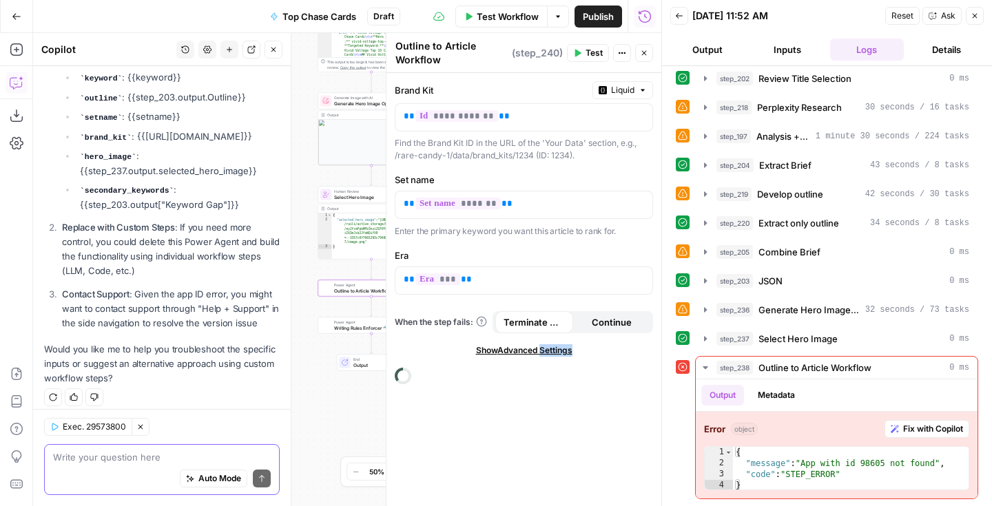
scroll to position [555, 0]
click at [496, 380] on div "**********" at bounding box center [524, 289] width 275 height 433
click at [642, 52] on icon "button" at bounding box center [644, 53] width 8 height 8
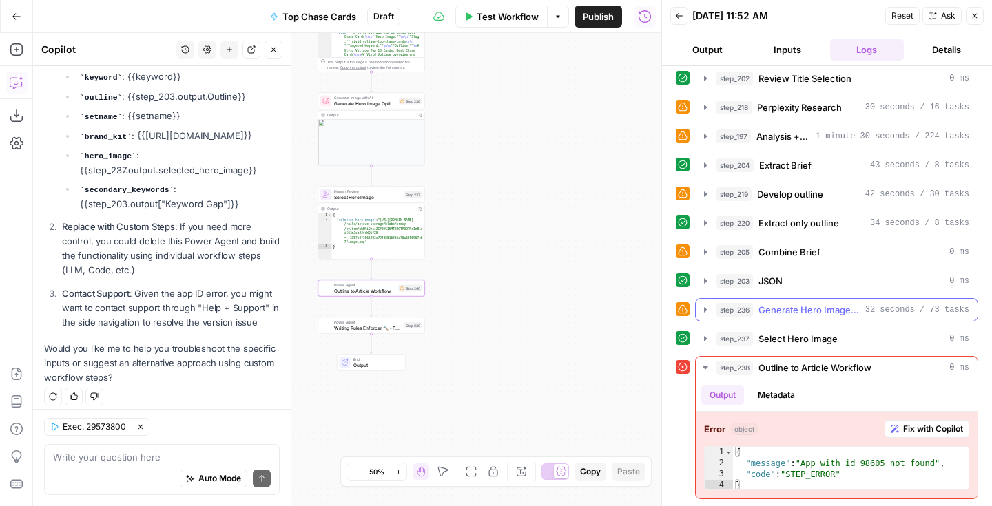
click at [699, 312] on button "step_236 Generate Hero Image Options with AI 32 seconds / 73 tasks" at bounding box center [837, 310] width 282 height 22
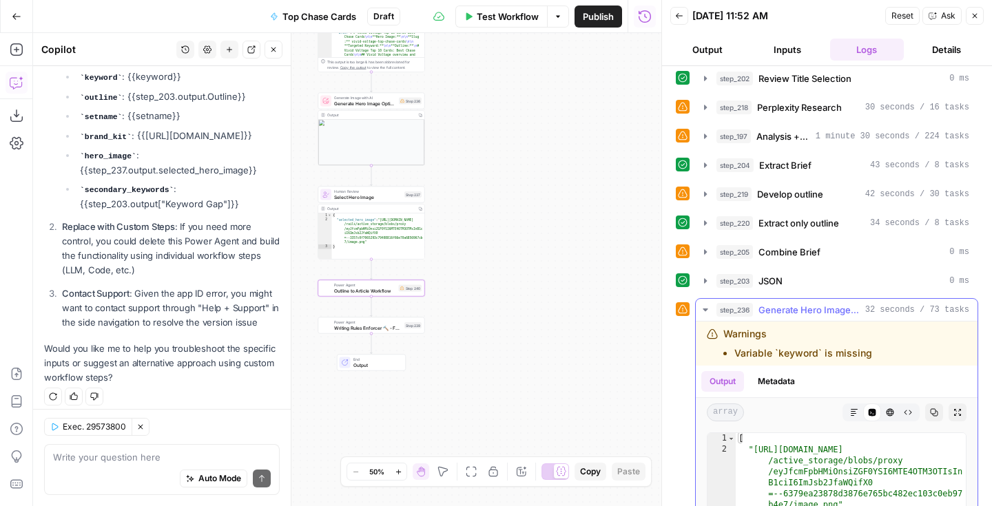
click at [700, 311] on icon "button" at bounding box center [705, 310] width 11 height 11
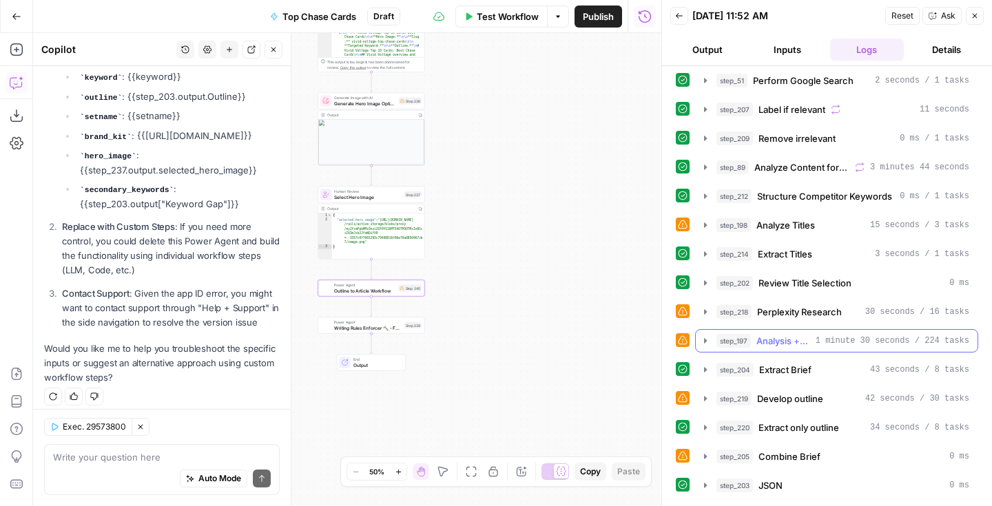
scroll to position [0, 0]
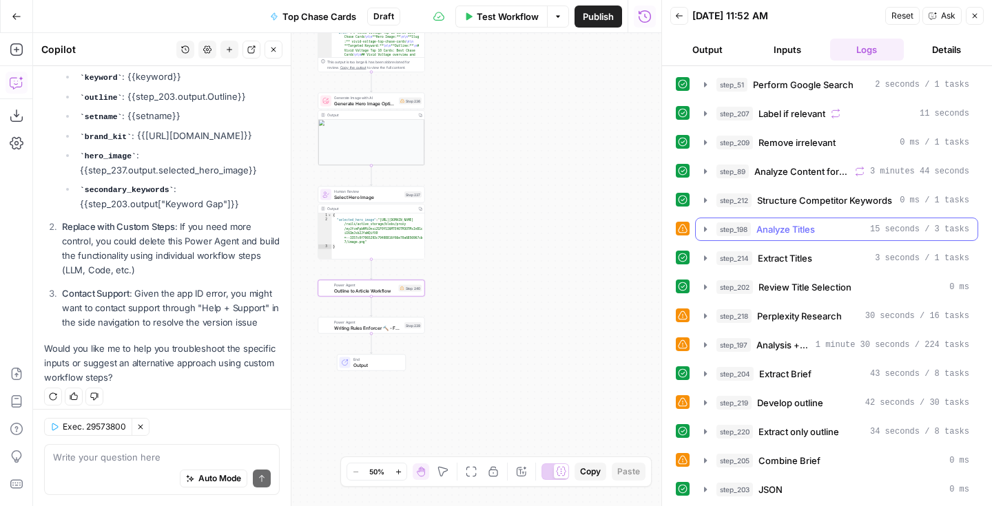
click at [706, 230] on icon "button" at bounding box center [705, 229] width 3 height 5
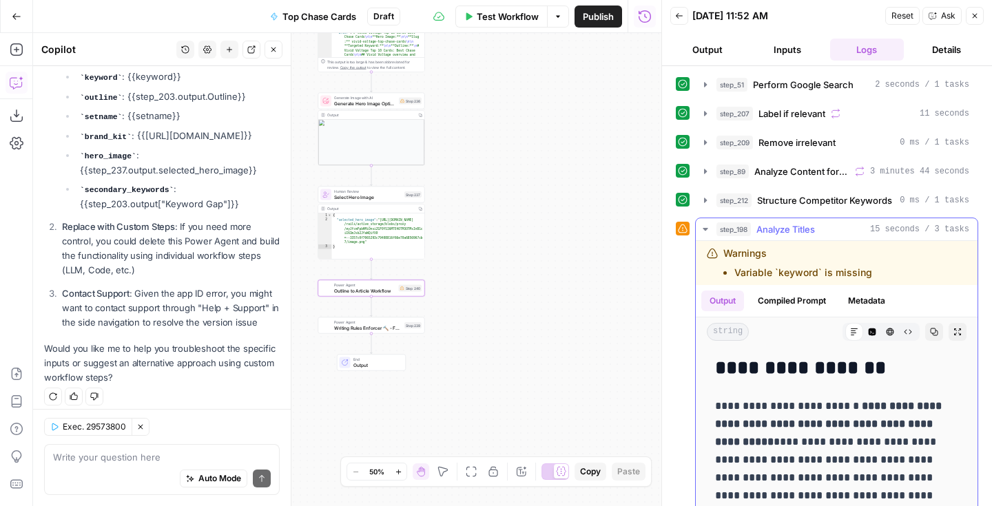
click at [706, 231] on icon "button" at bounding box center [705, 229] width 11 height 11
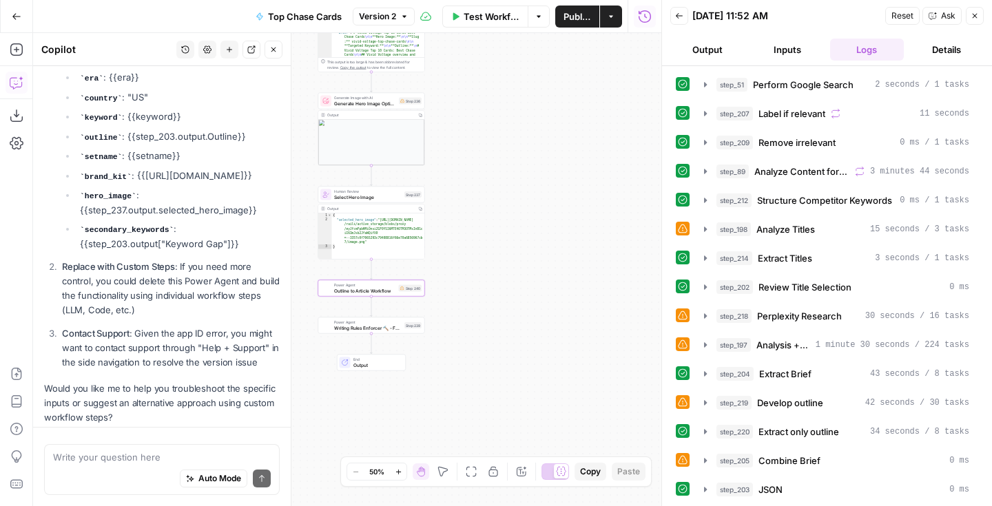
scroll to position [555, 0]
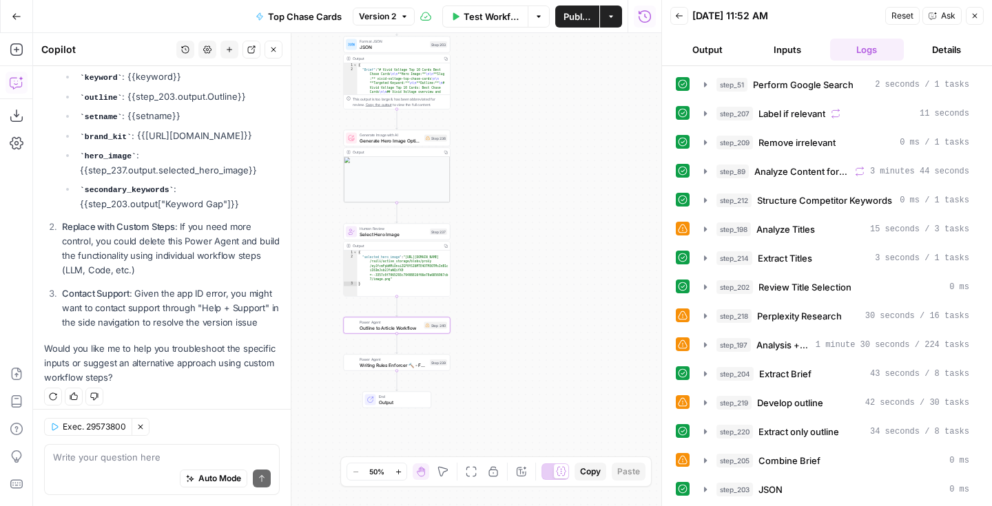
drag, startPoint x: 519, startPoint y: 218, endPoint x: 524, endPoint y: 228, distance: 11.4
click at [524, 229] on div "Workflow Set Inputs Inputs Google Search Perform Google Search Step 51 Output C…" at bounding box center [347, 269] width 628 height 473
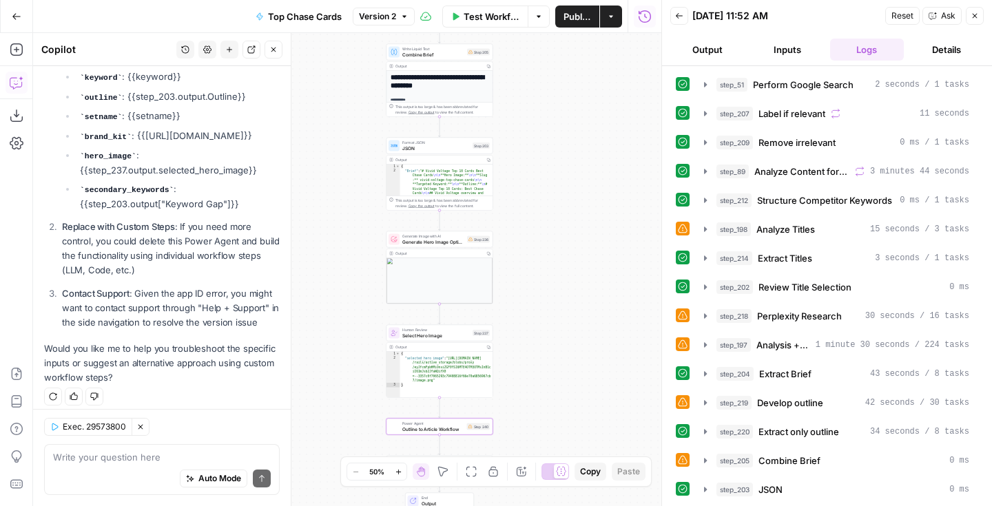
drag, startPoint x: 500, startPoint y: 189, endPoint x: 538, endPoint y: 276, distance: 95.4
click at [538, 277] on div "Workflow Set Inputs Inputs Google Search Perform Google Search Step 51 Output C…" at bounding box center [347, 269] width 628 height 473
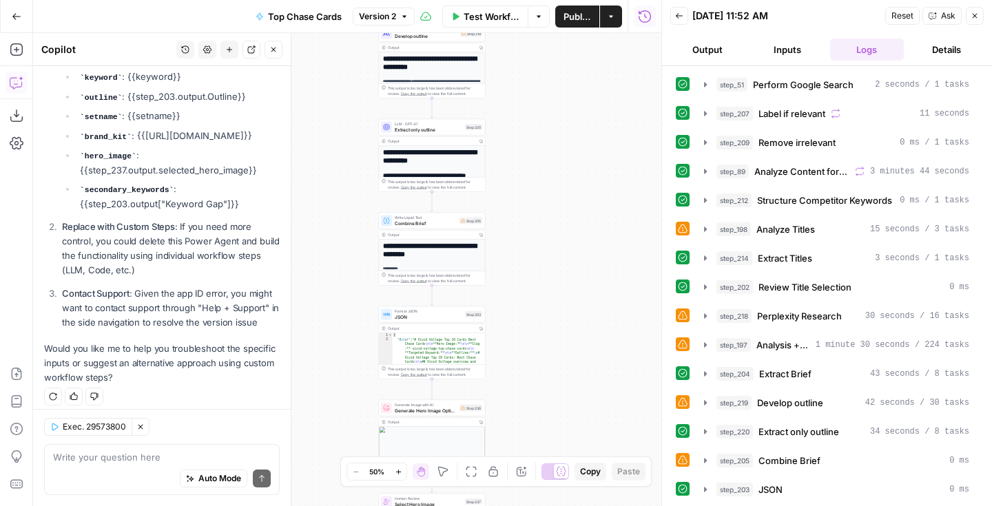
drag, startPoint x: 551, startPoint y: 162, endPoint x: 544, endPoint y: 329, distance: 166.9
click at [544, 329] on div "Workflow Set Inputs Inputs Google Search Perform Google Search Step 51 Output C…" at bounding box center [347, 269] width 628 height 473
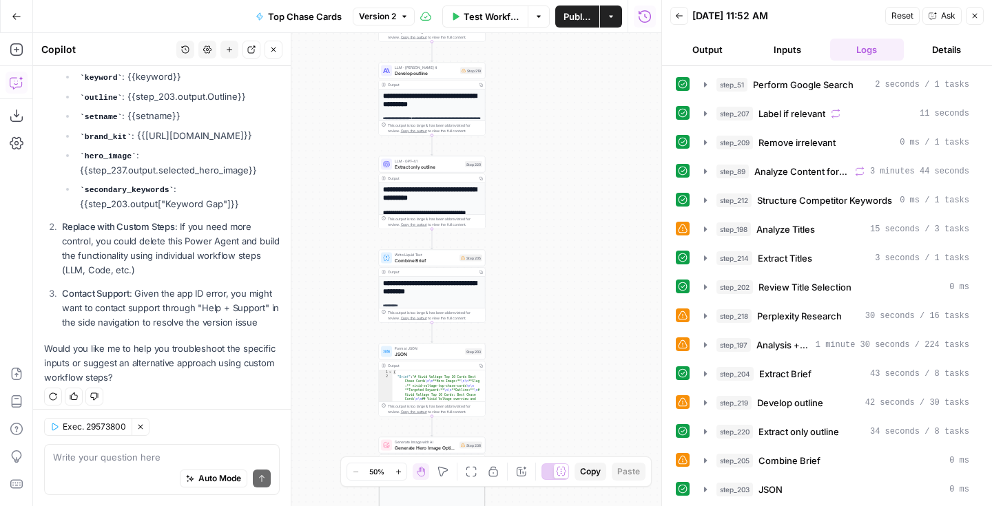
drag, startPoint x: 544, startPoint y: 296, endPoint x: 542, endPoint y: 327, distance: 31.0
click at [542, 327] on div "Workflow Set Inputs Inputs Google Search Perform Google Search Step 51 Output C…" at bounding box center [347, 269] width 628 height 473
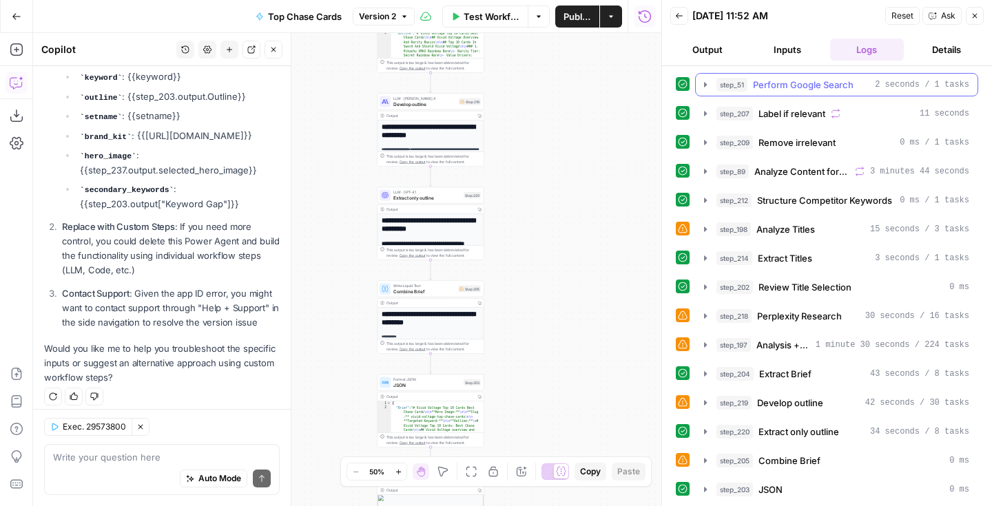
click at [760, 94] on button "step_51 Perform Google Search 2 seconds / 1 tasks" at bounding box center [837, 85] width 282 height 22
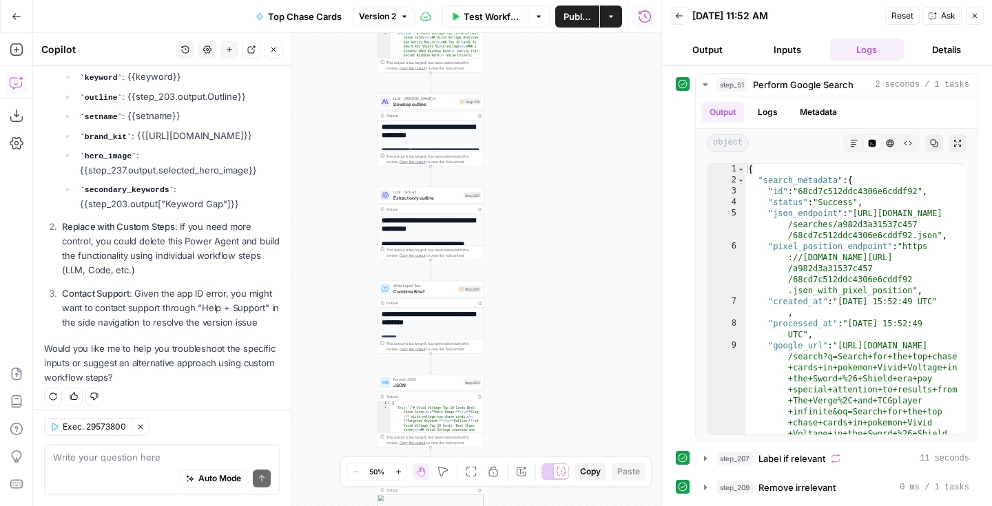
click at [612, 134] on div "Workflow Set Inputs Inputs Google Search Perform Google Search Step 51 Output C…" at bounding box center [347, 269] width 628 height 473
click at [275, 50] on icon "button" at bounding box center [273, 49] width 8 height 8
